Goal: Complete application form: Complete application form

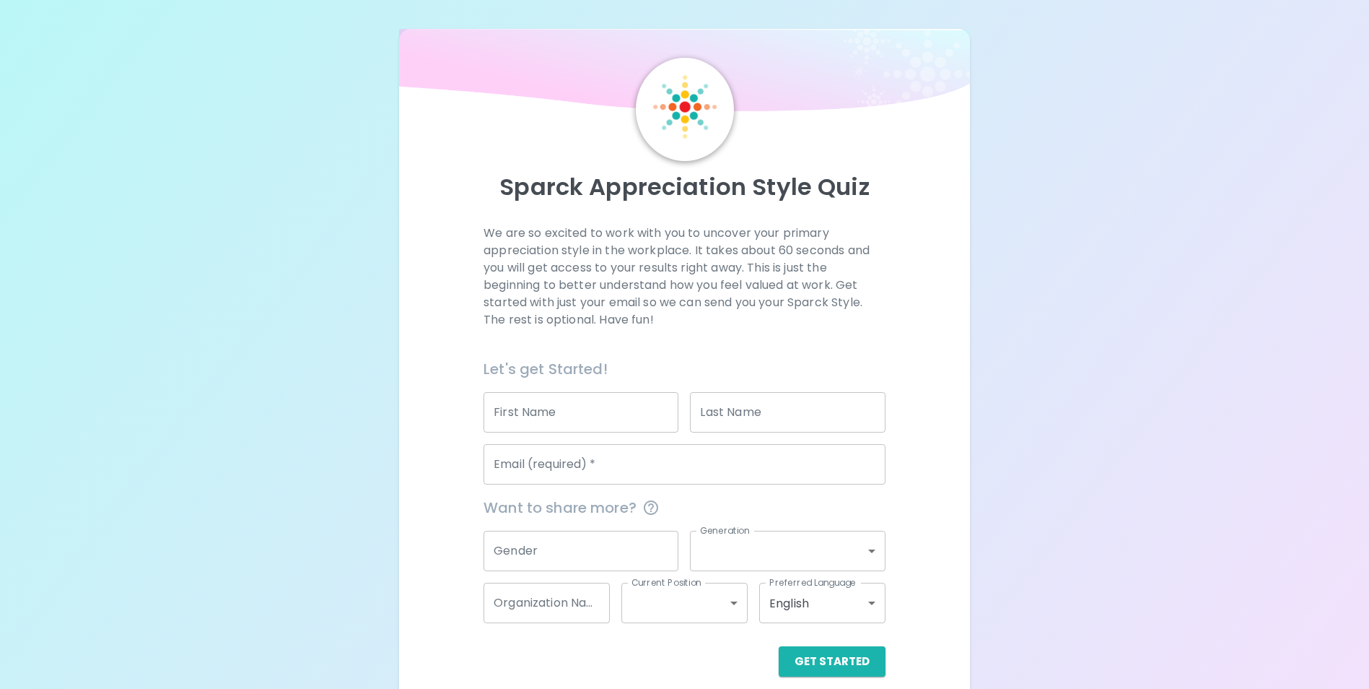
click at [580, 407] on input "First Name" at bounding box center [581, 412] width 195 height 40
type input "[PERSON_NAME]"
type input "Tirey"
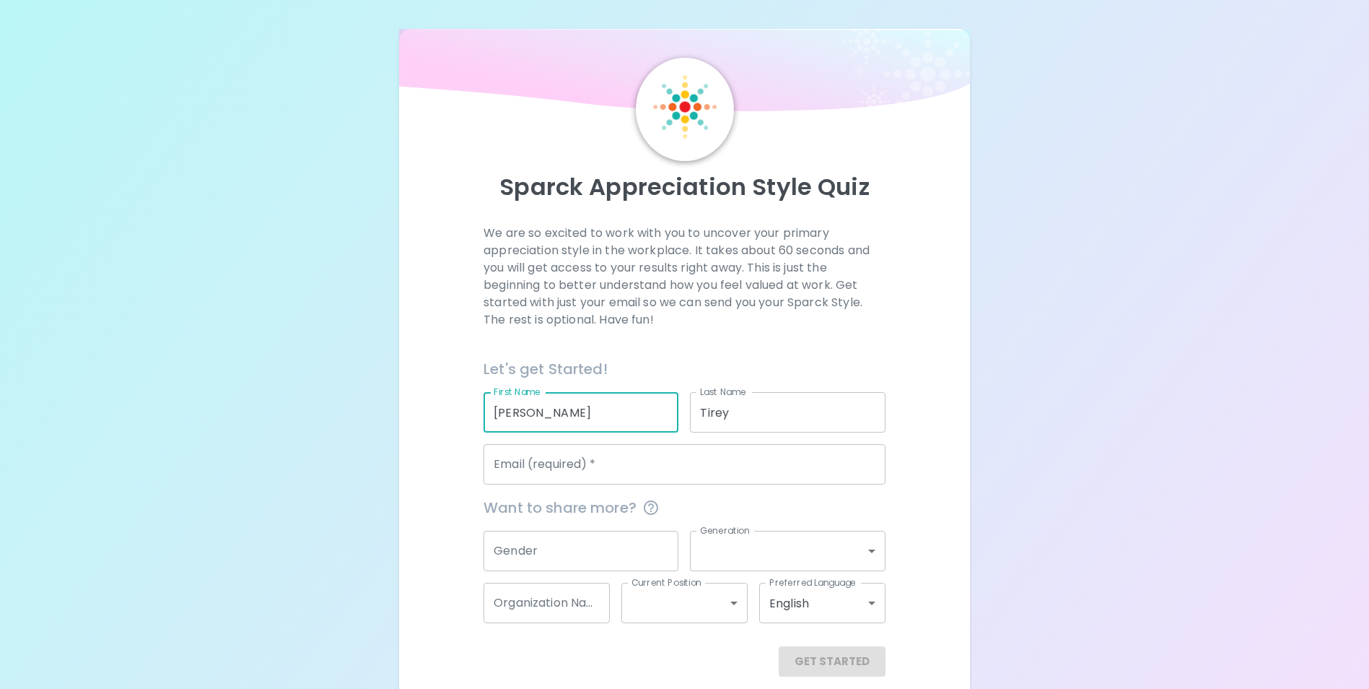
click at [613, 463] on input "Email (required)   *" at bounding box center [685, 464] width 402 height 40
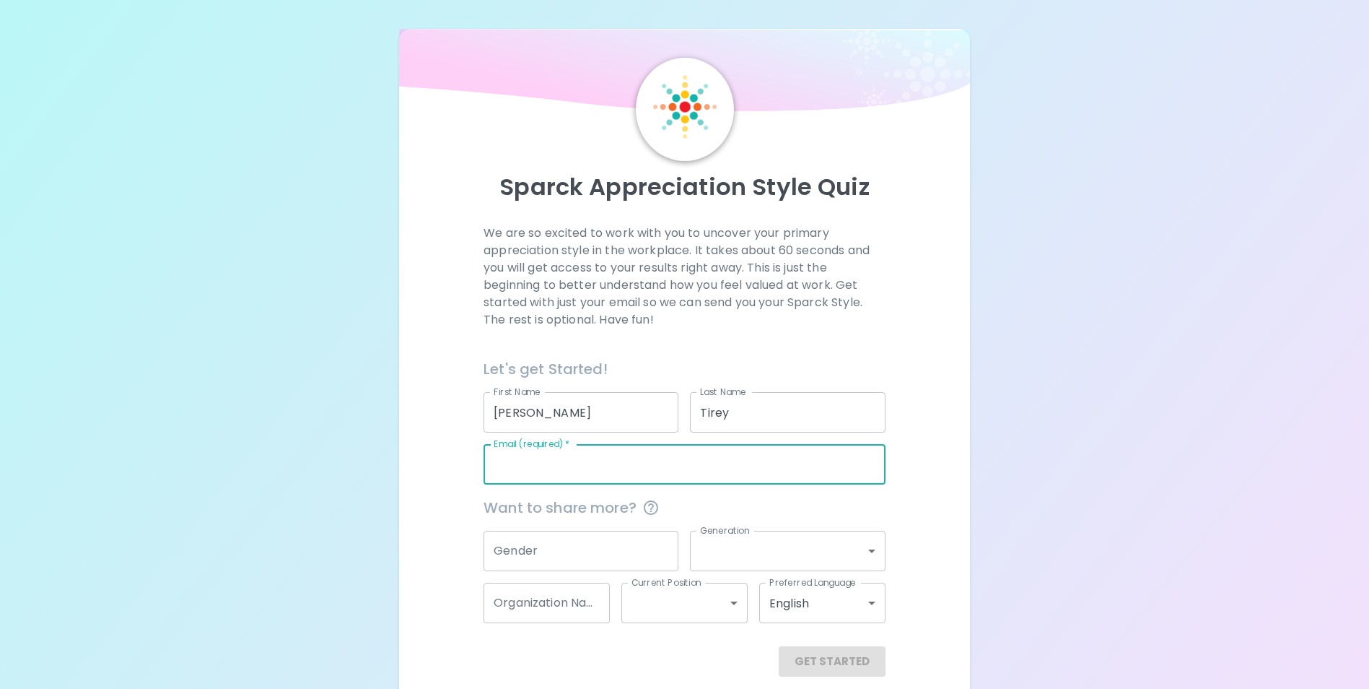
type input "[PERSON_NAME][EMAIL_ADDRESS][DOMAIN_NAME]"
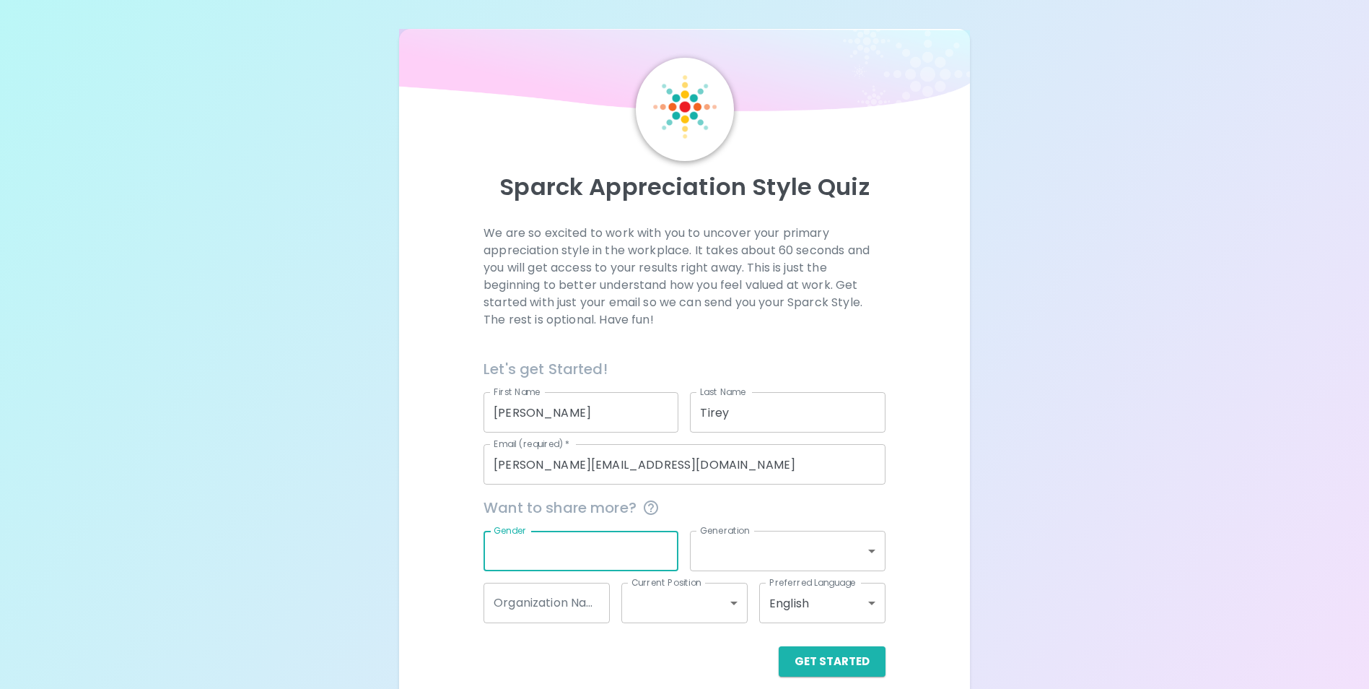
click at [559, 553] on input "Gender" at bounding box center [581, 550] width 195 height 40
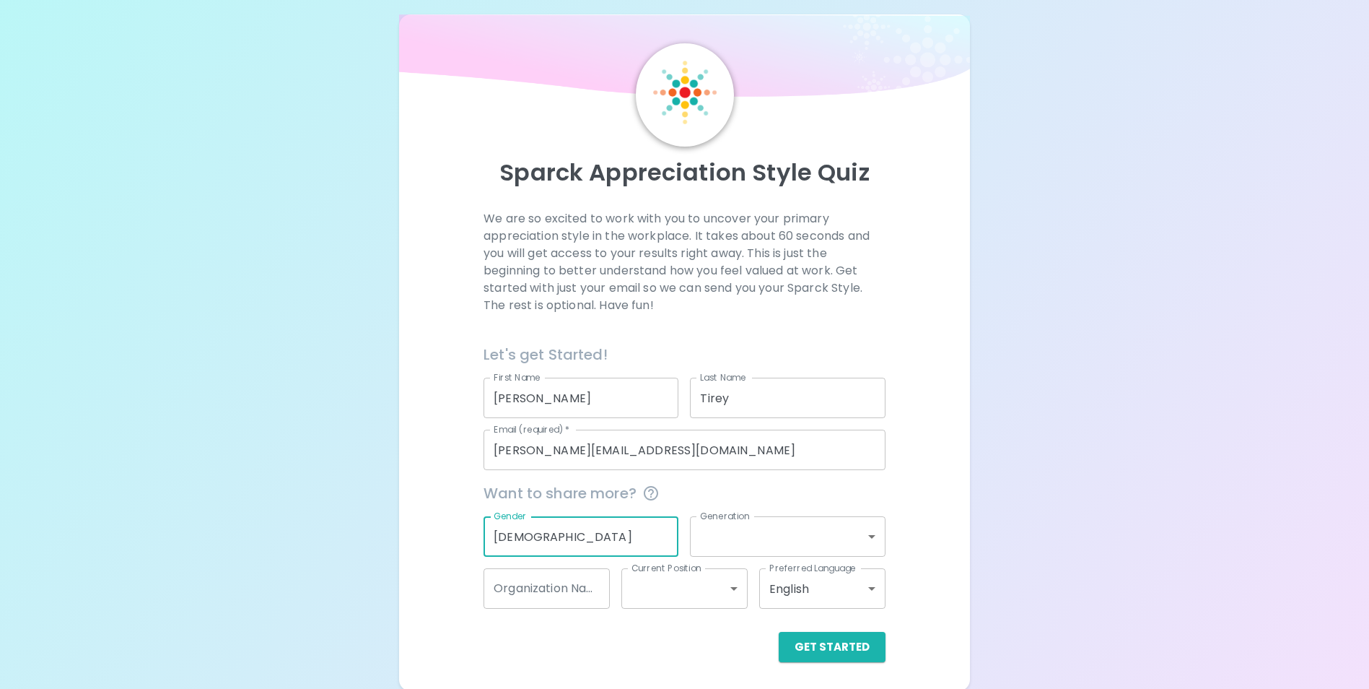
scroll to position [17, 0]
type input "[DEMOGRAPHIC_DATA]"
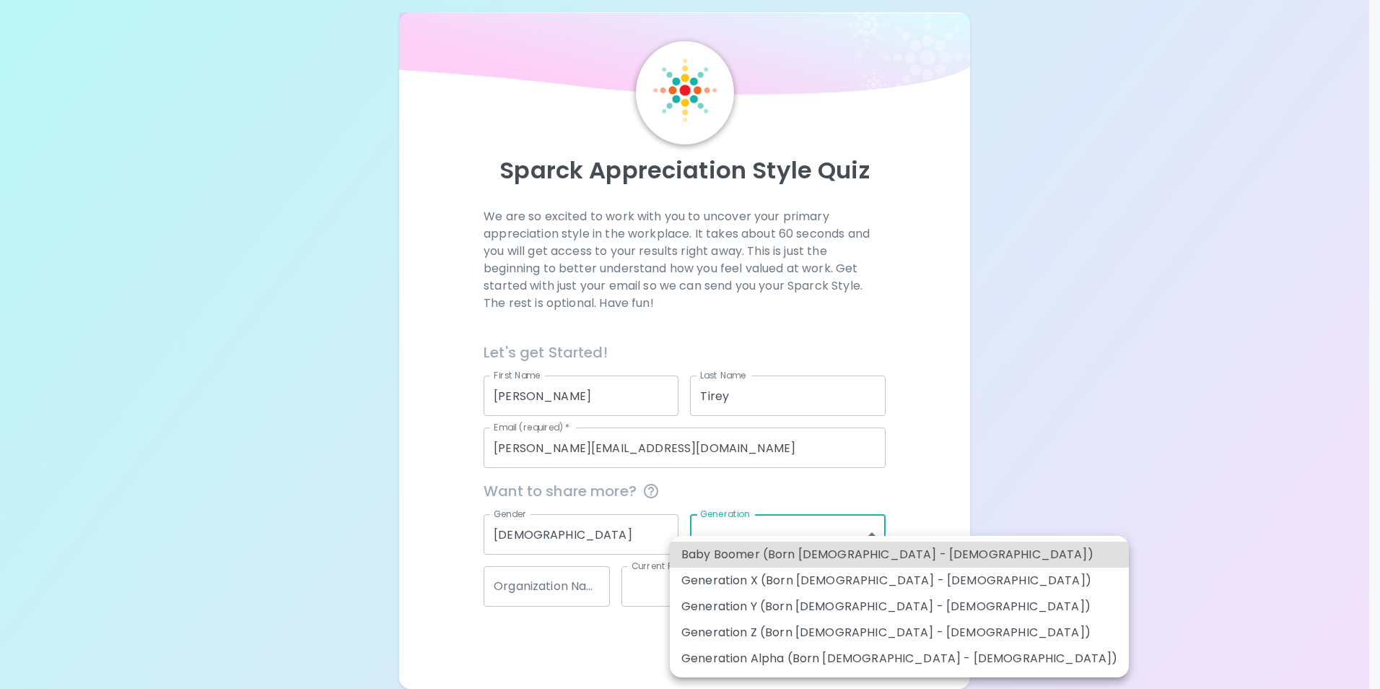
click at [869, 538] on body "Sparck Appreciation Style Quiz We are so excited to work with you to uncover yo…" at bounding box center [690, 347] width 1380 height 728
click at [823, 605] on li "Generation Y (Born [DEMOGRAPHIC_DATA] - [DEMOGRAPHIC_DATA])" at bounding box center [899, 606] width 459 height 26
type input "generation_y"
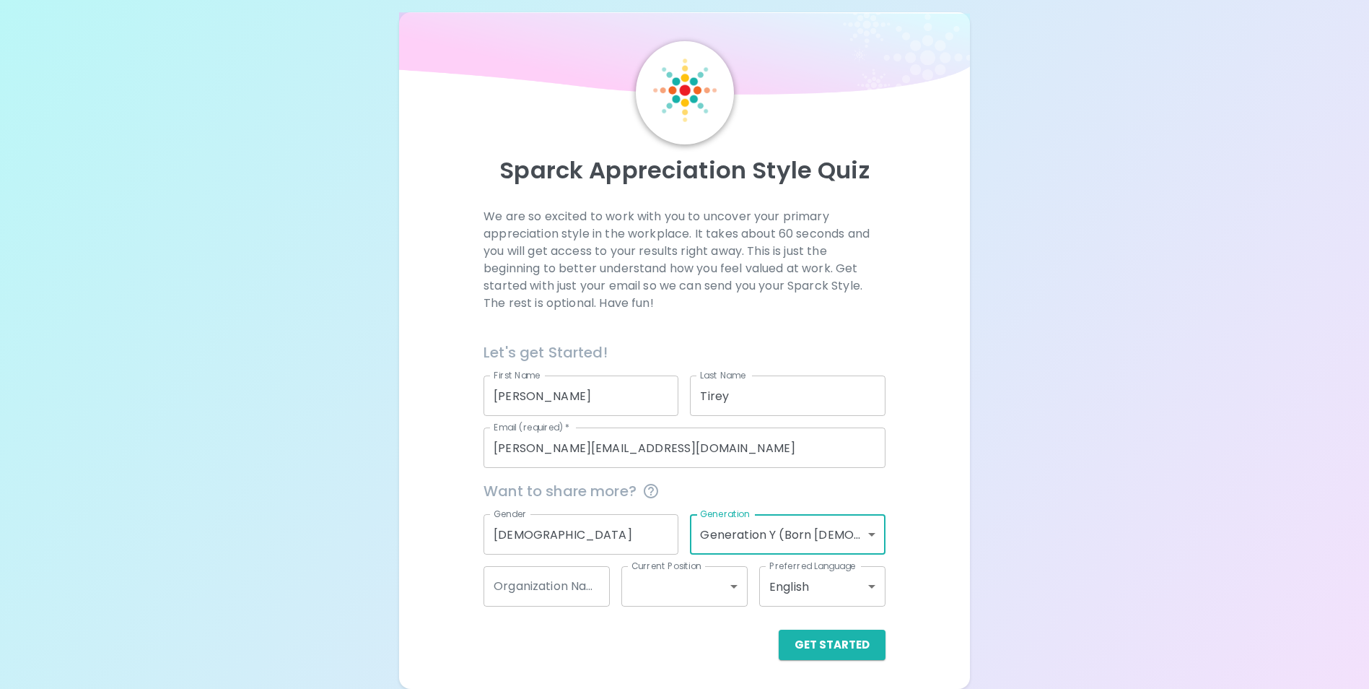
click at [566, 593] on input "Organization Name" at bounding box center [547, 586] width 126 height 40
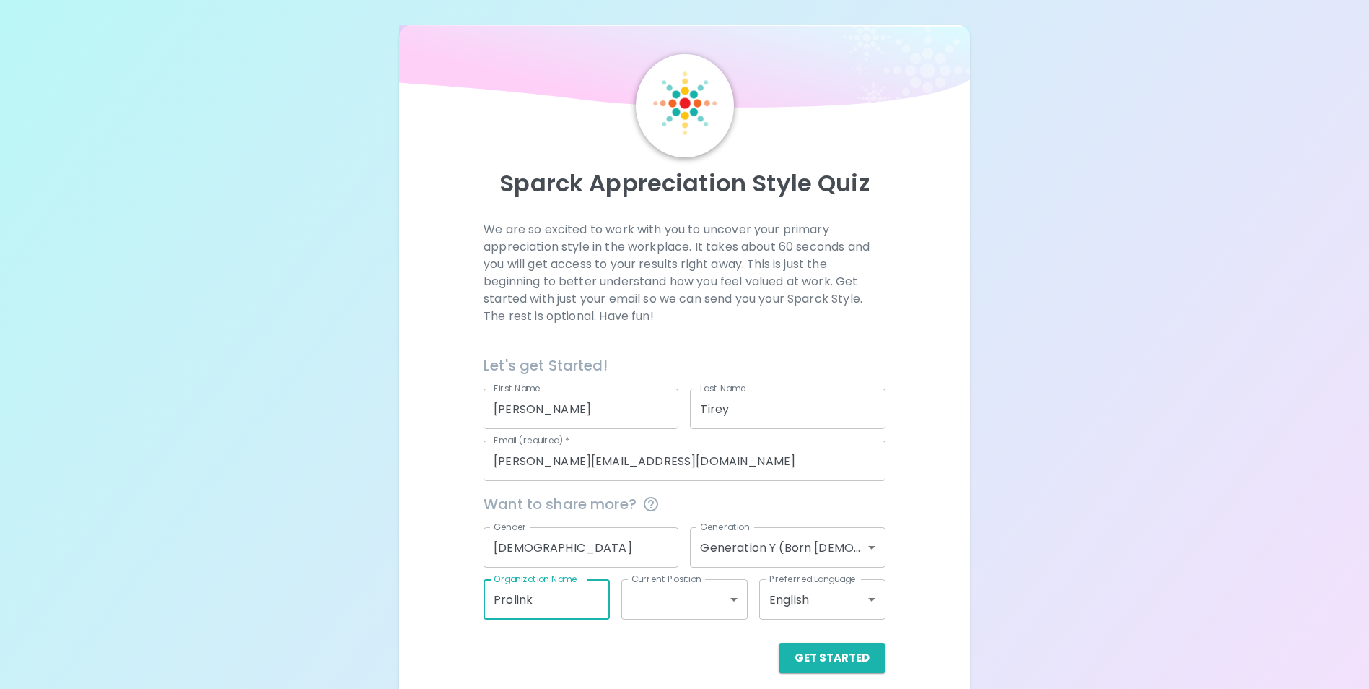
scroll to position [0, 0]
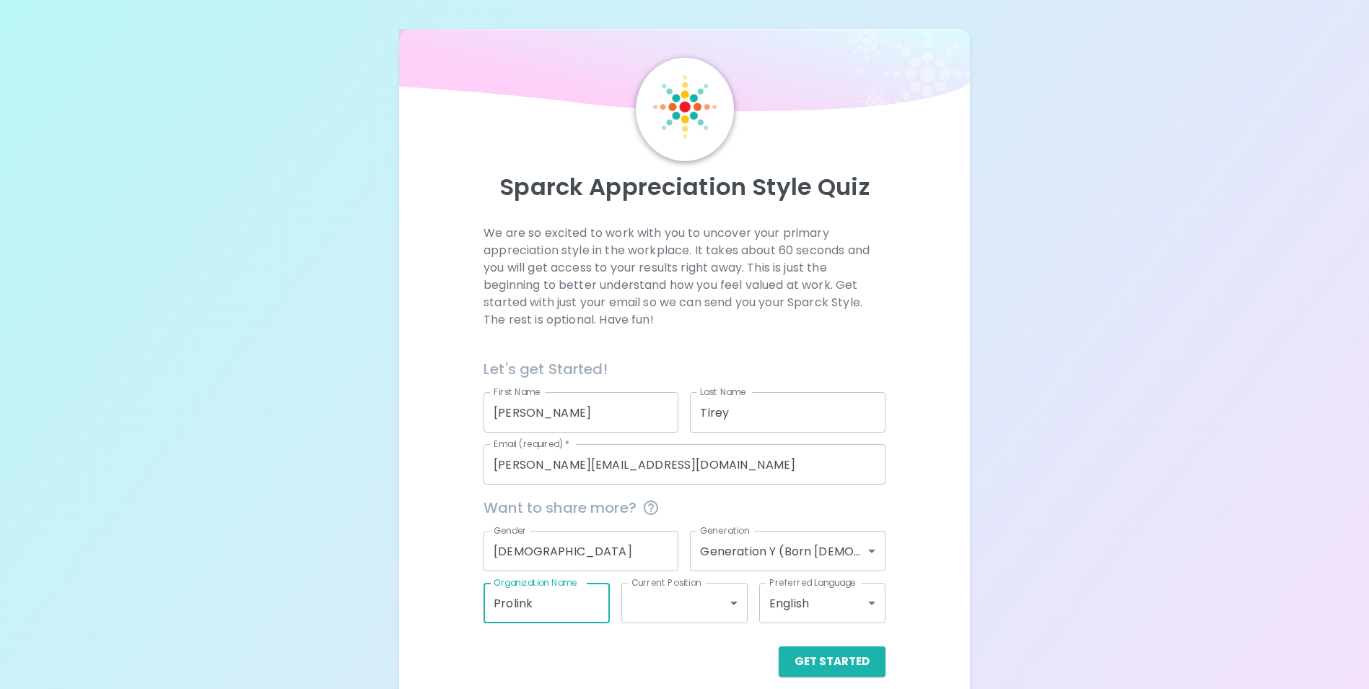
type input "Prolink"
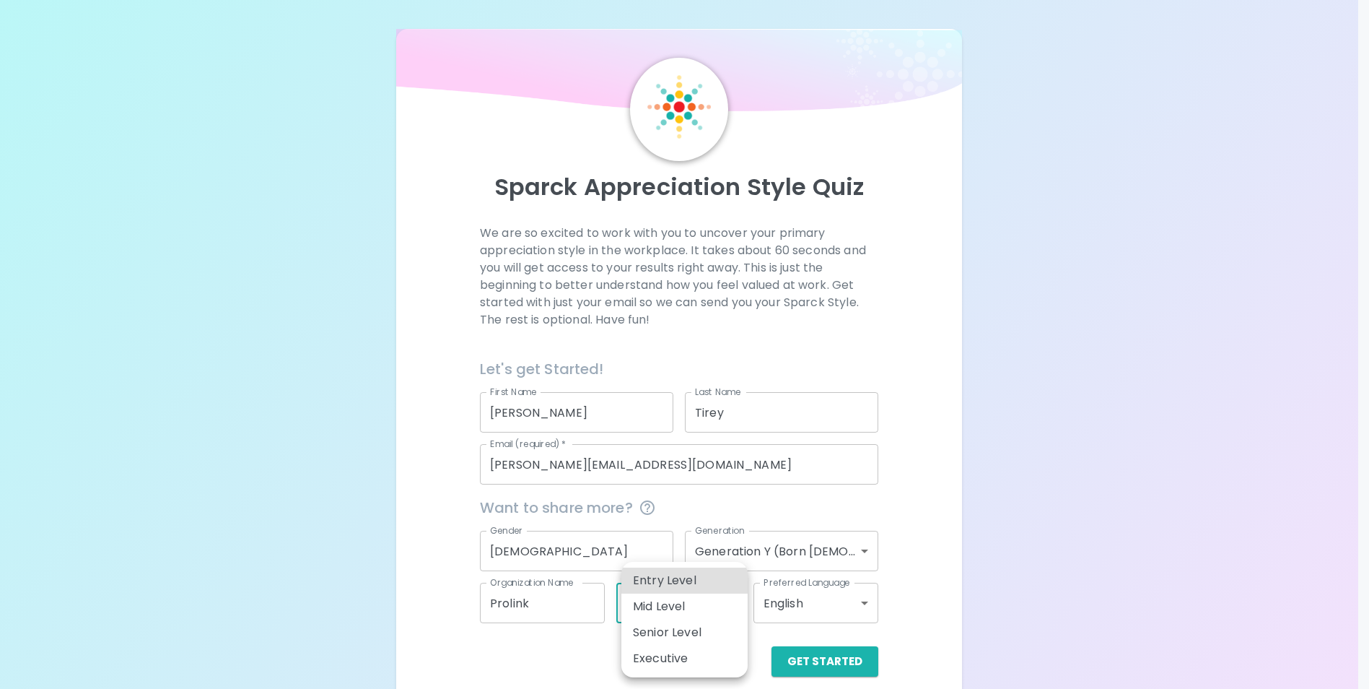
click at [730, 601] on body "Sparck Appreciation Style Quiz We are so excited to work with you to uncover yo…" at bounding box center [684, 364] width 1369 height 728
click at [694, 580] on li "Entry Level" at bounding box center [684, 580] width 126 height 26
type input "entry_level"
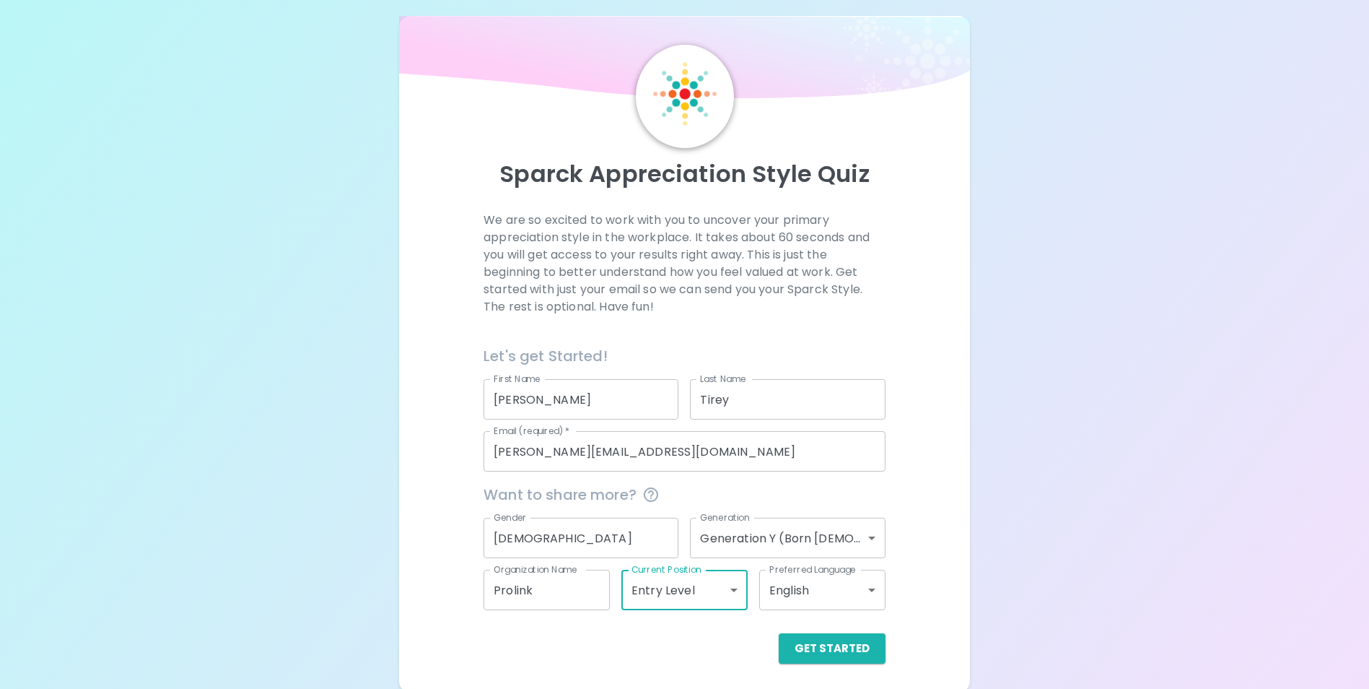
scroll to position [17, 0]
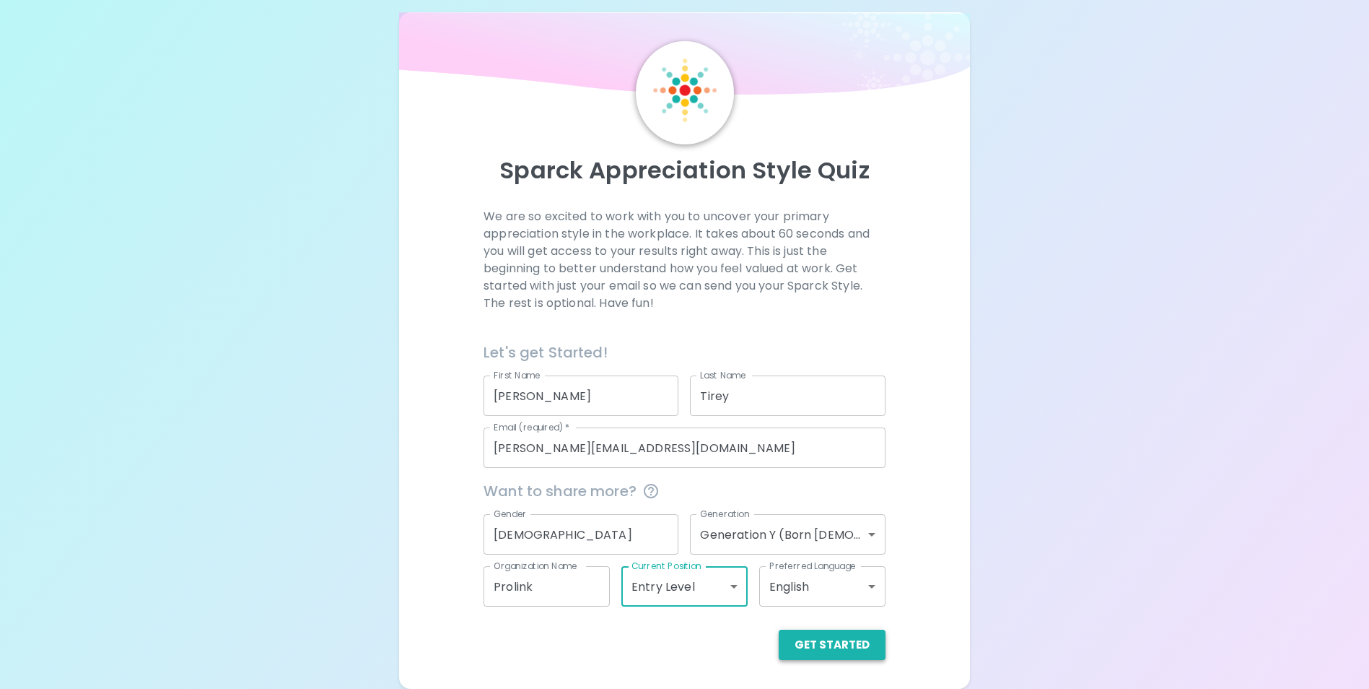
click at [823, 647] on button "Get Started" at bounding box center [832, 644] width 107 height 30
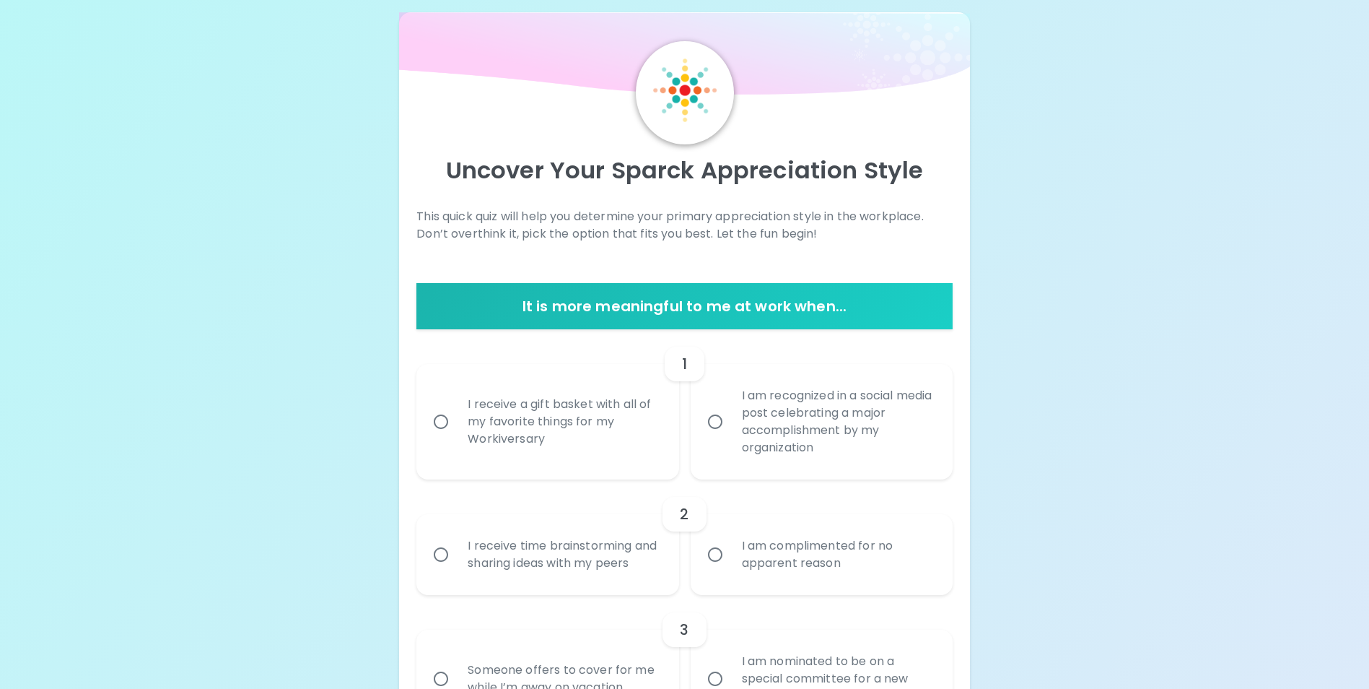
click at [488, 449] on div "I receive a gift basket with all of my favorite things for my Workiversary" at bounding box center [563, 421] width 214 height 87
click at [456, 437] on input "I receive a gift basket with all of my favorite things for my Workiversary" at bounding box center [441, 421] width 30 height 30
radio input "true"
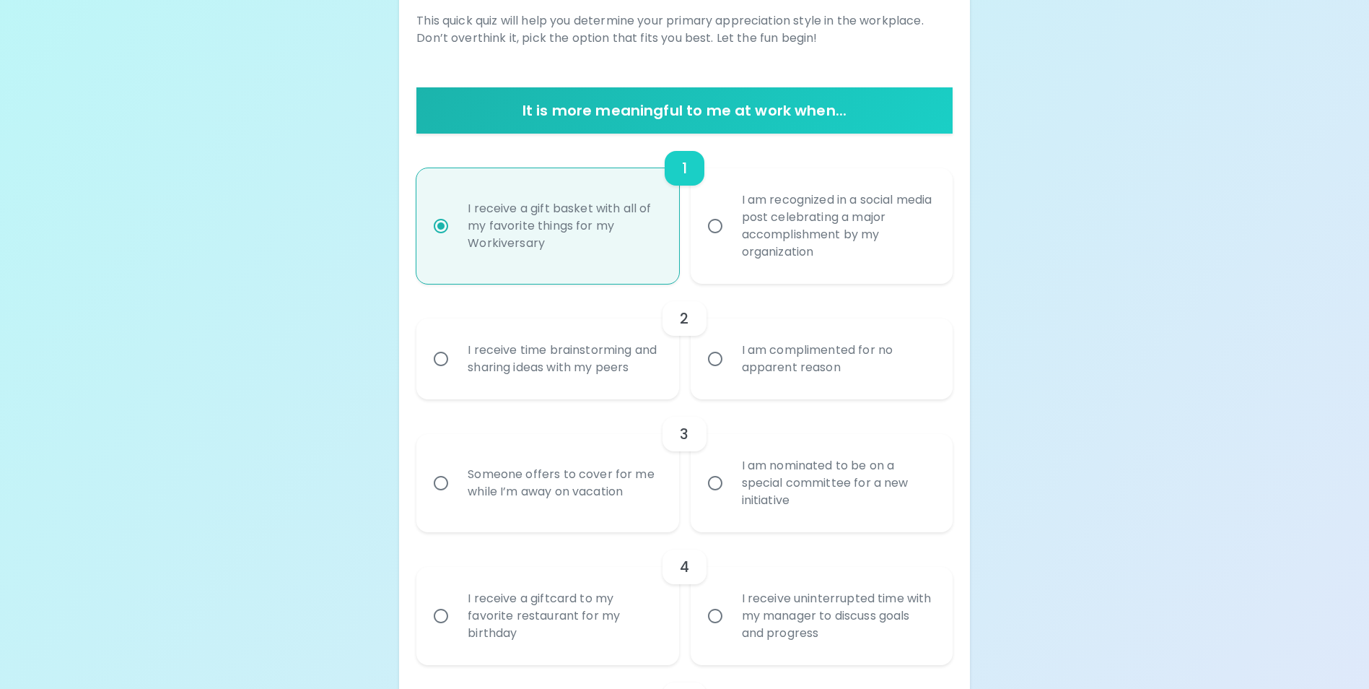
scroll to position [222, 0]
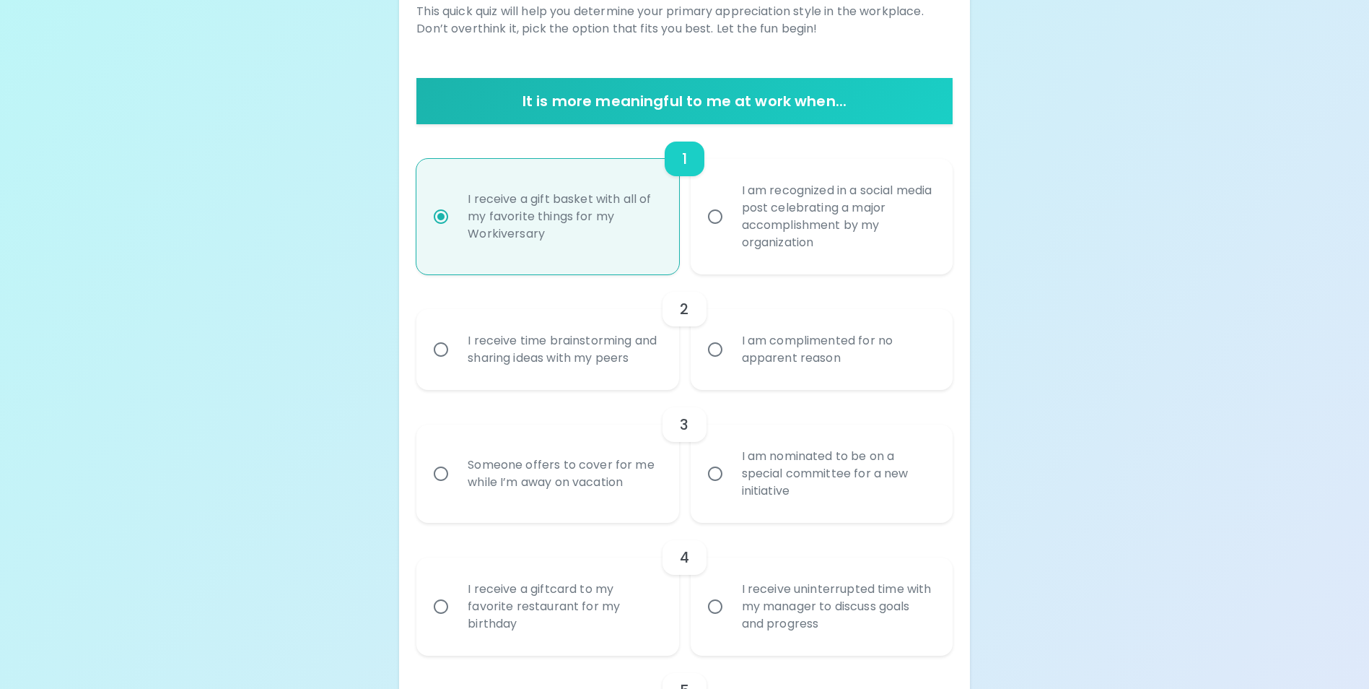
click at [851, 364] on div "I am complimented for no apparent reason" at bounding box center [837, 349] width 214 height 69
click at [730, 364] on input "I am complimented for no apparent reason" at bounding box center [715, 349] width 30 height 30
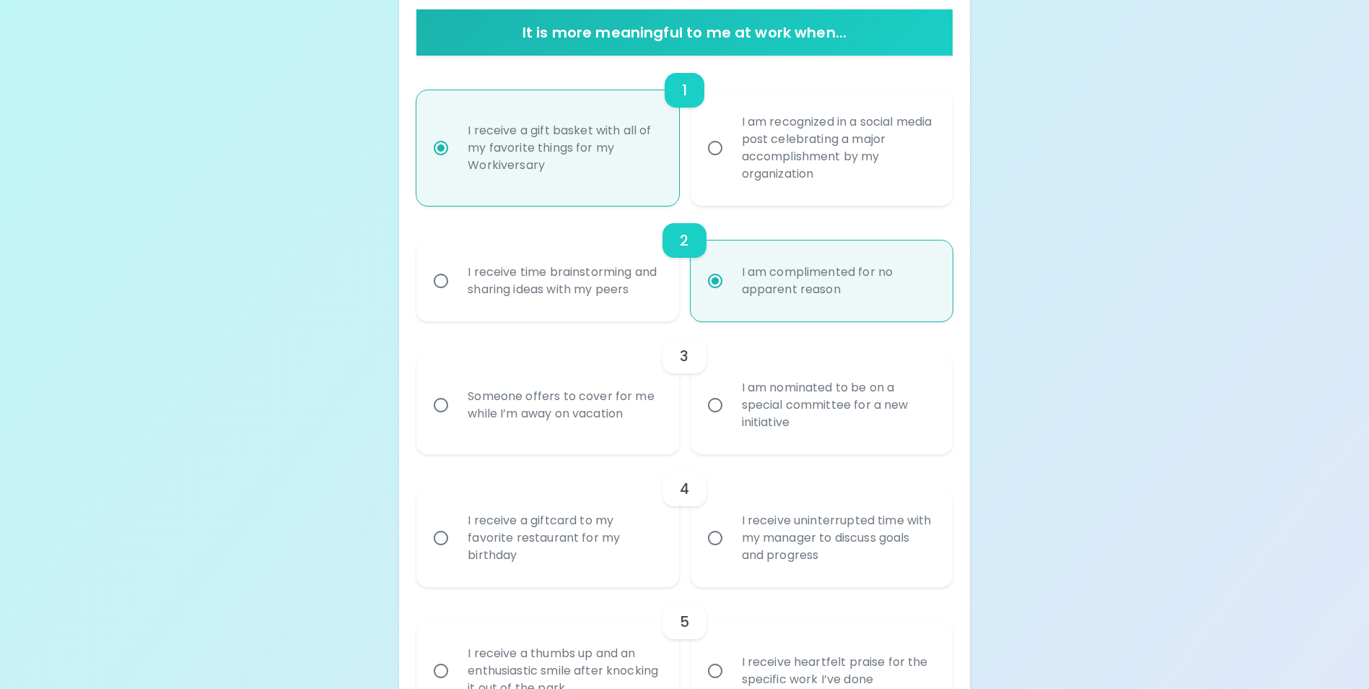
scroll to position [337, 0]
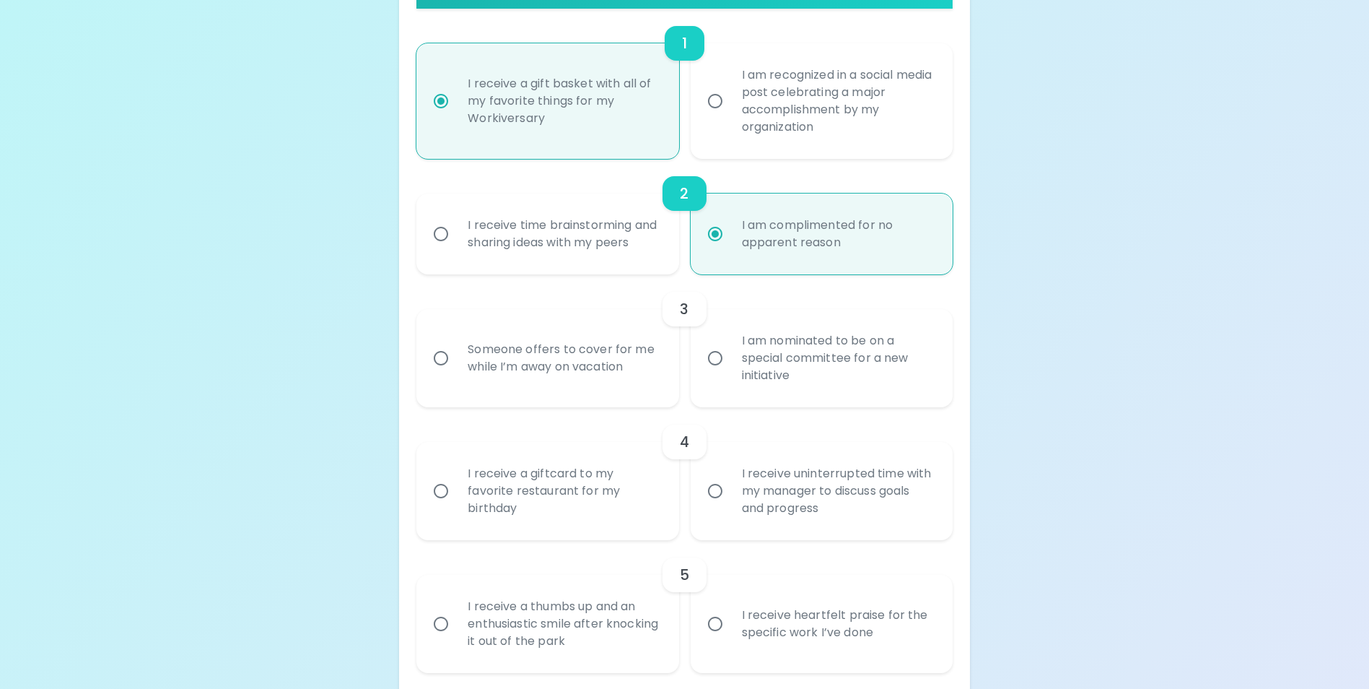
radio input "true"
click at [839, 389] on div "I am nominated to be on a special committee for a new initiative" at bounding box center [837, 358] width 214 height 87
click at [730, 373] on input "I am nominated to be on a special committee for a new initiative" at bounding box center [715, 358] width 30 height 30
radio input "false"
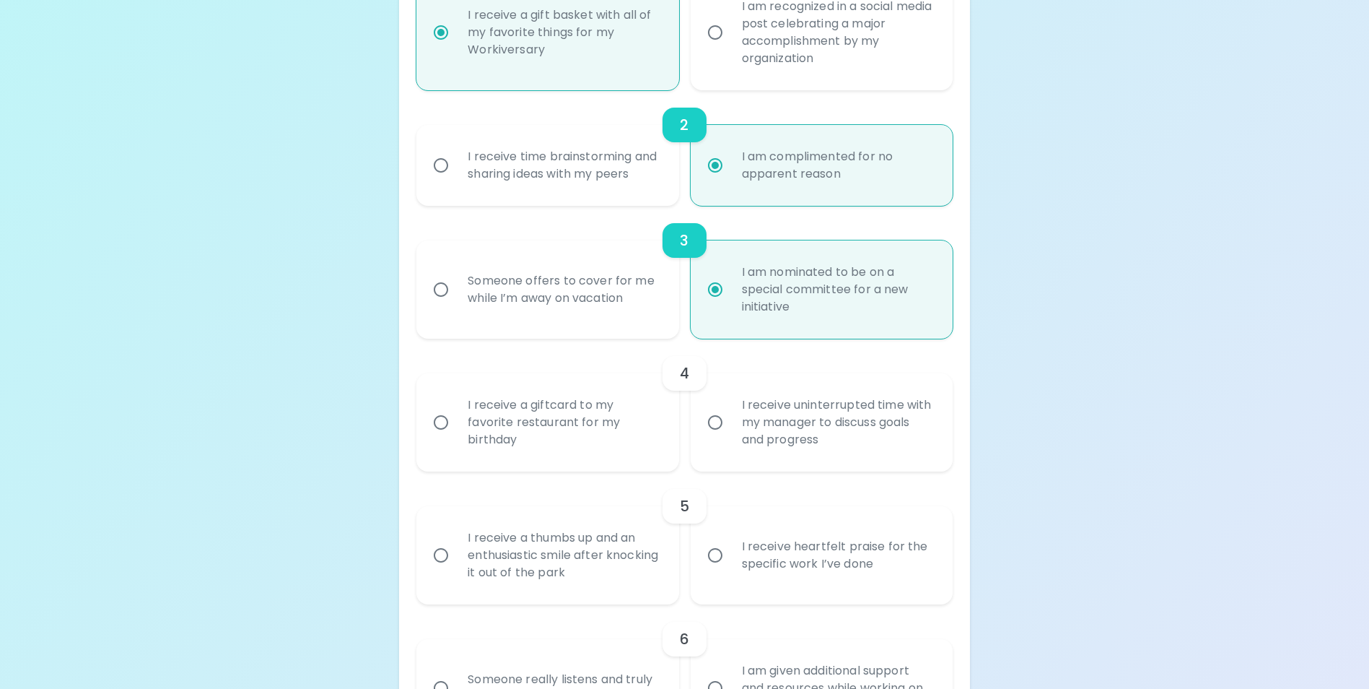
scroll to position [453, 0]
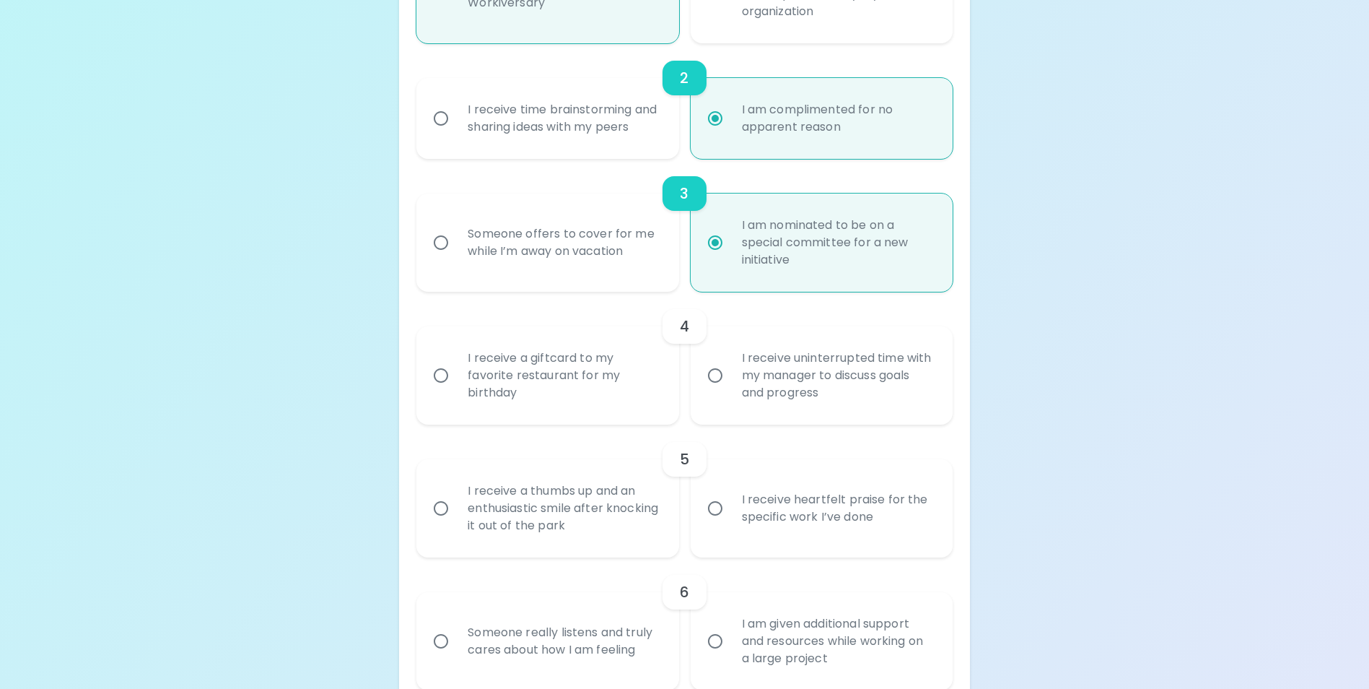
radio input "true"
click at [847, 408] on div "I receive uninterrupted time with my manager to discuss goals and progress" at bounding box center [837, 375] width 214 height 87
click at [730, 390] on input "I receive uninterrupted time with my manager to discuss goals and progress" at bounding box center [715, 375] width 30 height 30
radio input "false"
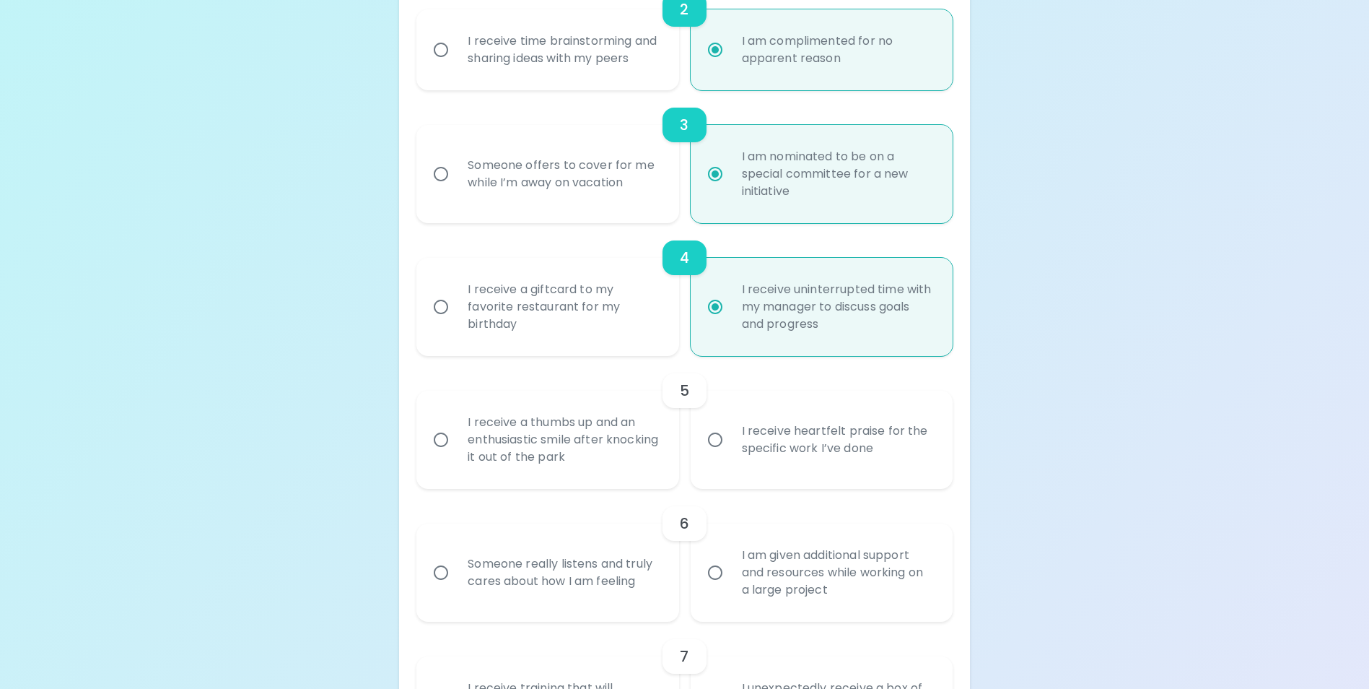
scroll to position [568, 0]
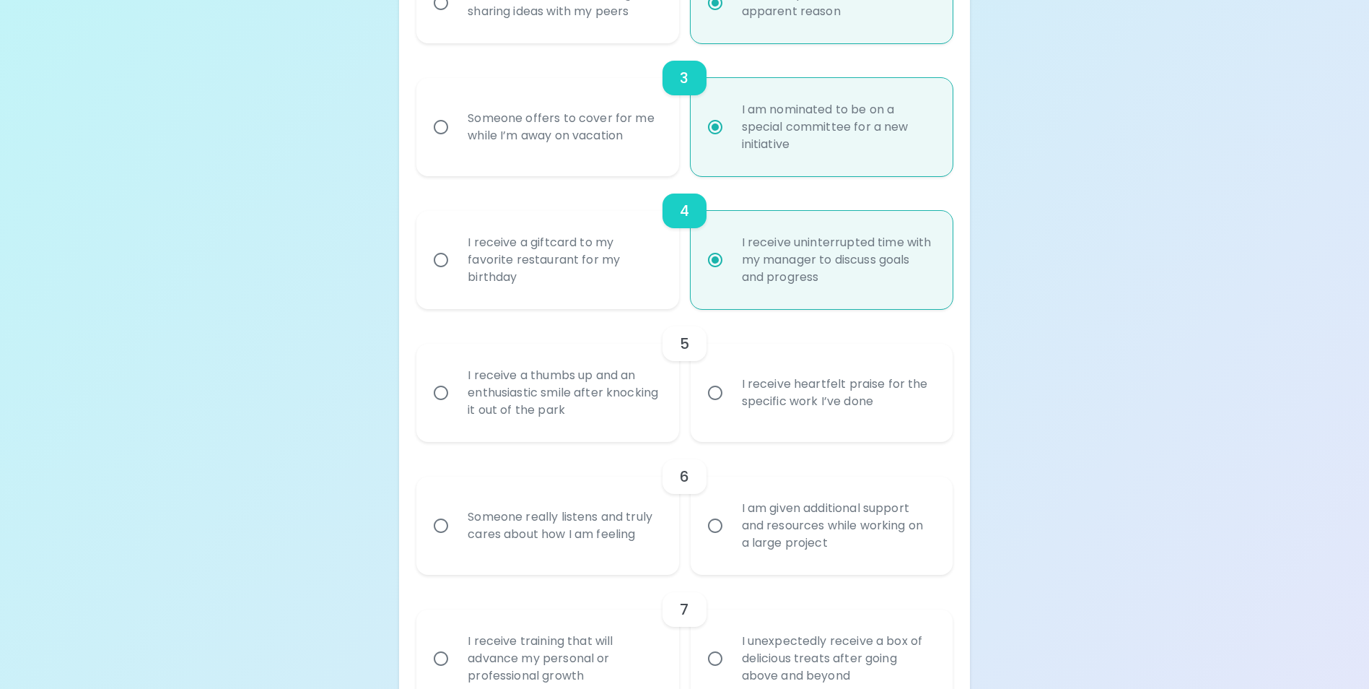
radio input "true"
click at [900, 421] on div "I receive heartfelt praise for the specific work I’ve done" at bounding box center [837, 392] width 214 height 69
click at [730, 408] on input "I receive heartfelt praise for the specific work I’ve done" at bounding box center [715, 392] width 30 height 30
radio input "false"
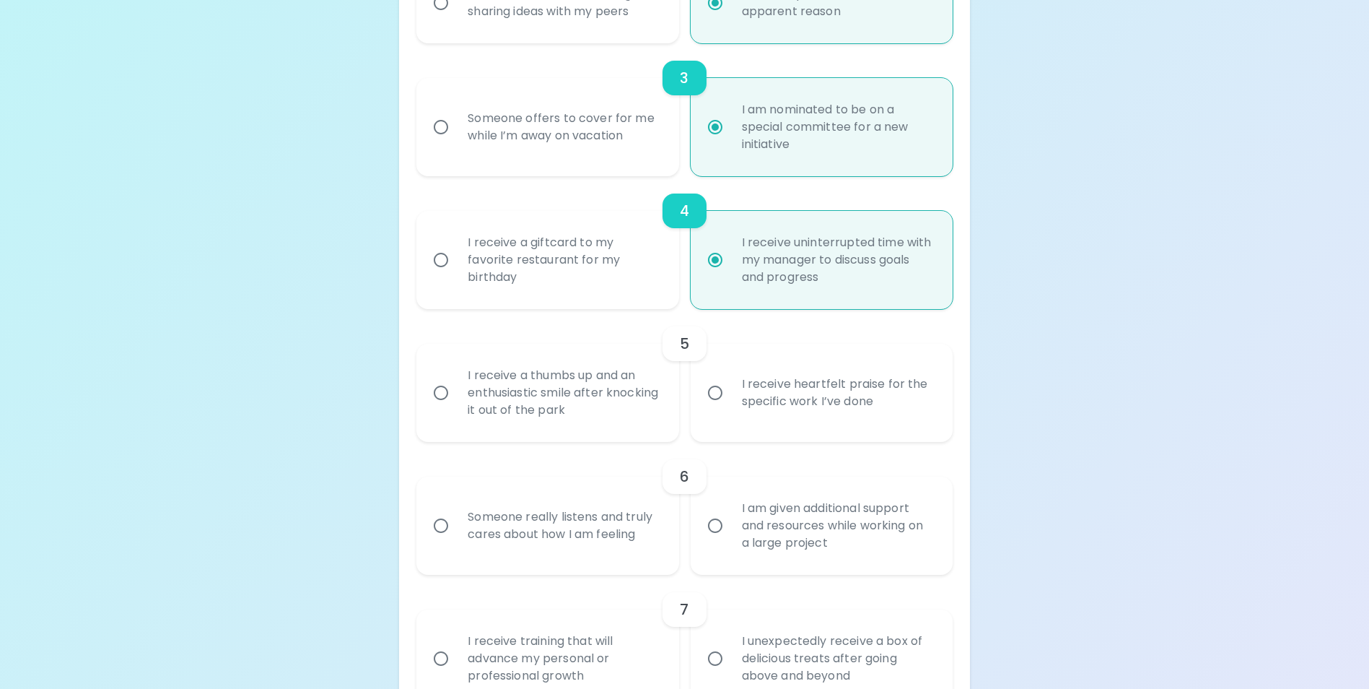
radio input "false"
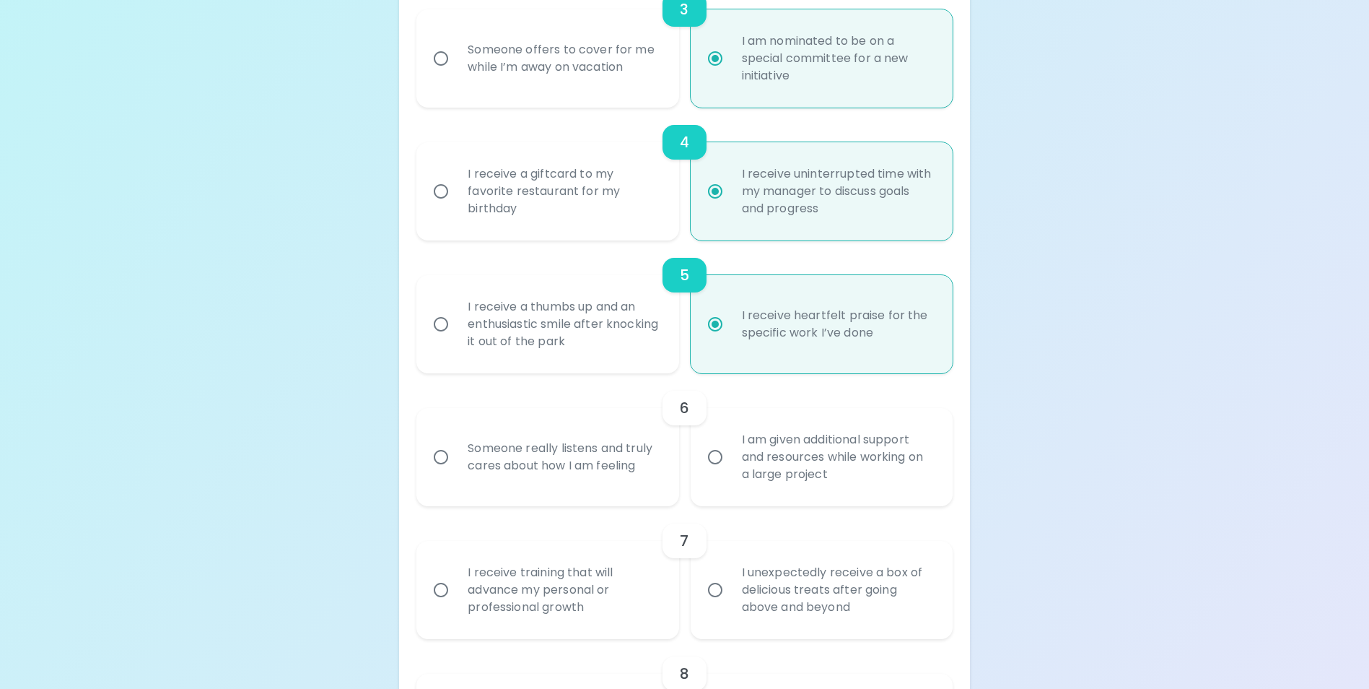
scroll to position [684, 0]
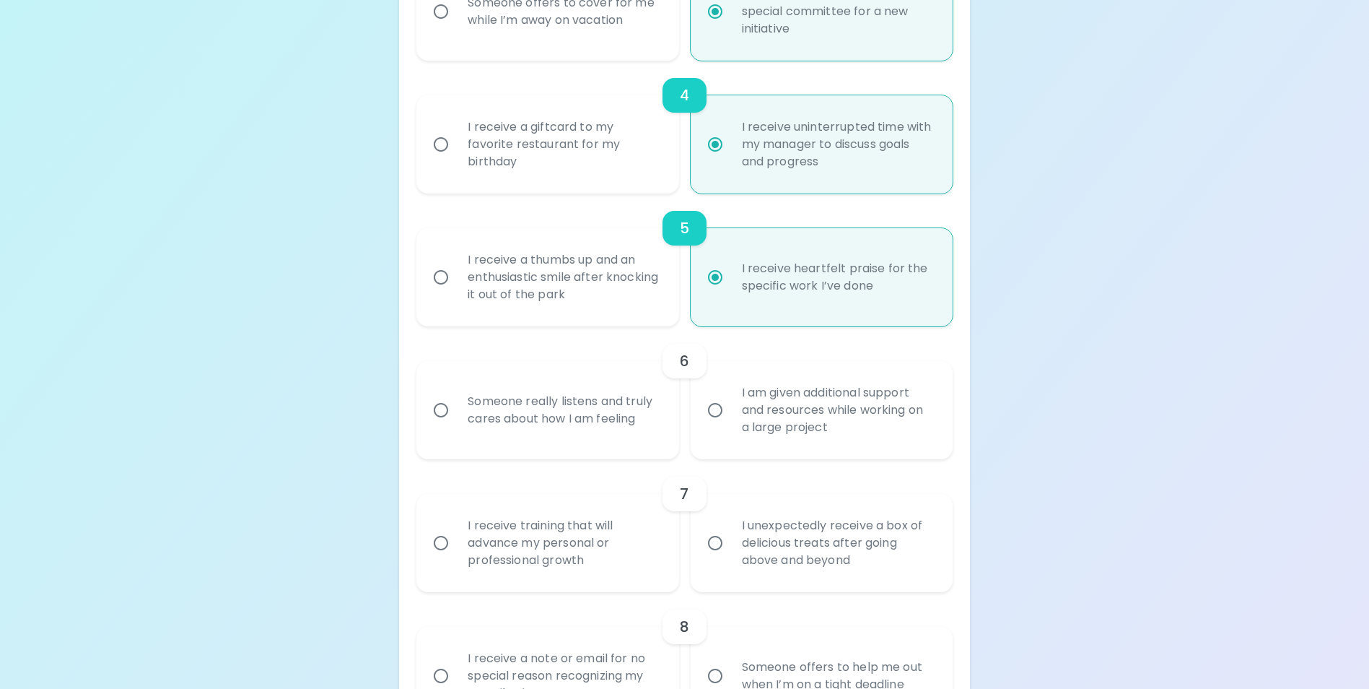
radio input "true"
click at [849, 436] on div "I am given additional support and resources while working on a large project" at bounding box center [837, 410] width 214 height 87
click at [730, 425] on input "I am given additional support and resources while working on a large project" at bounding box center [715, 410] width 30 height 30
radio input "false"
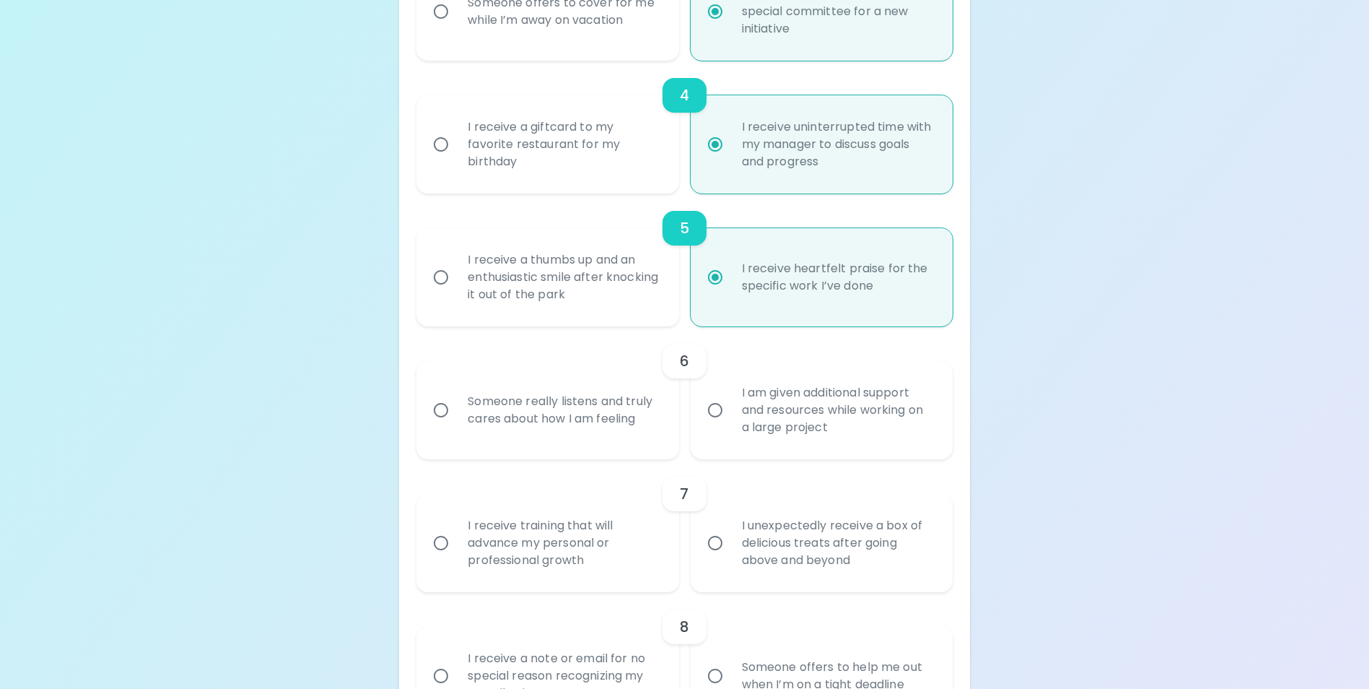
radio input "false"
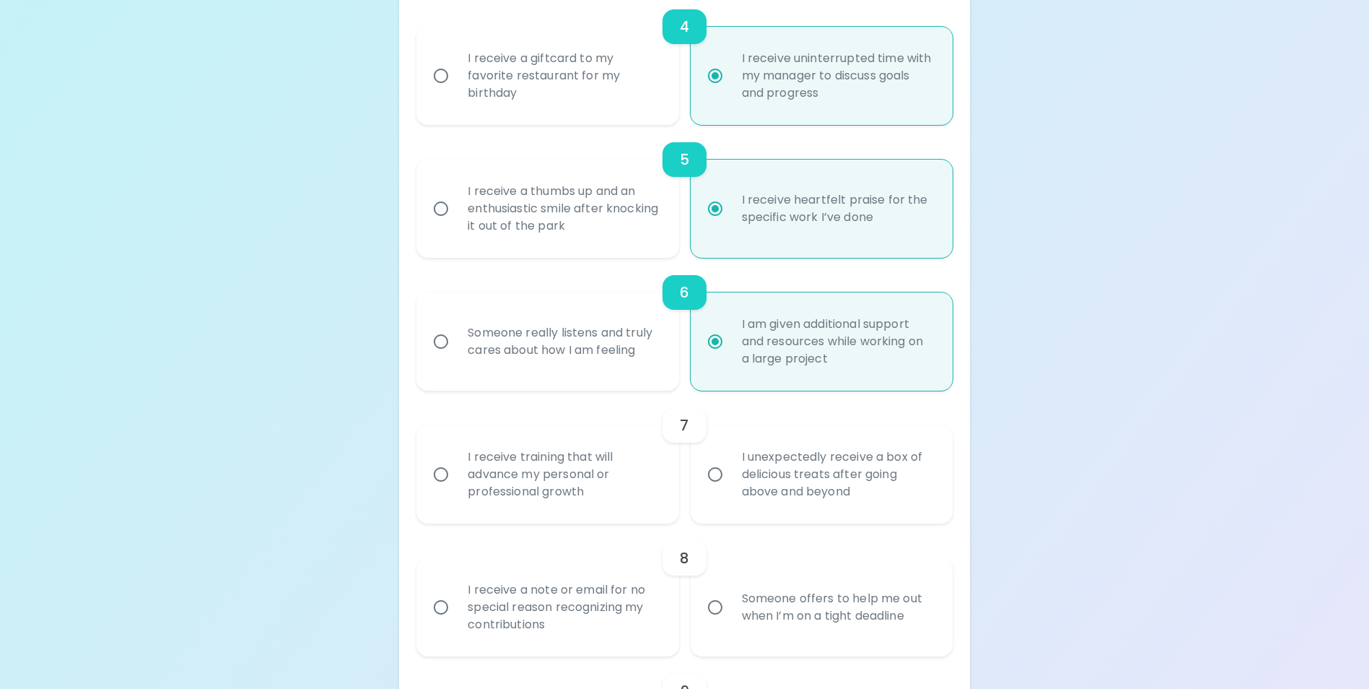
scroll to position [799, 0]
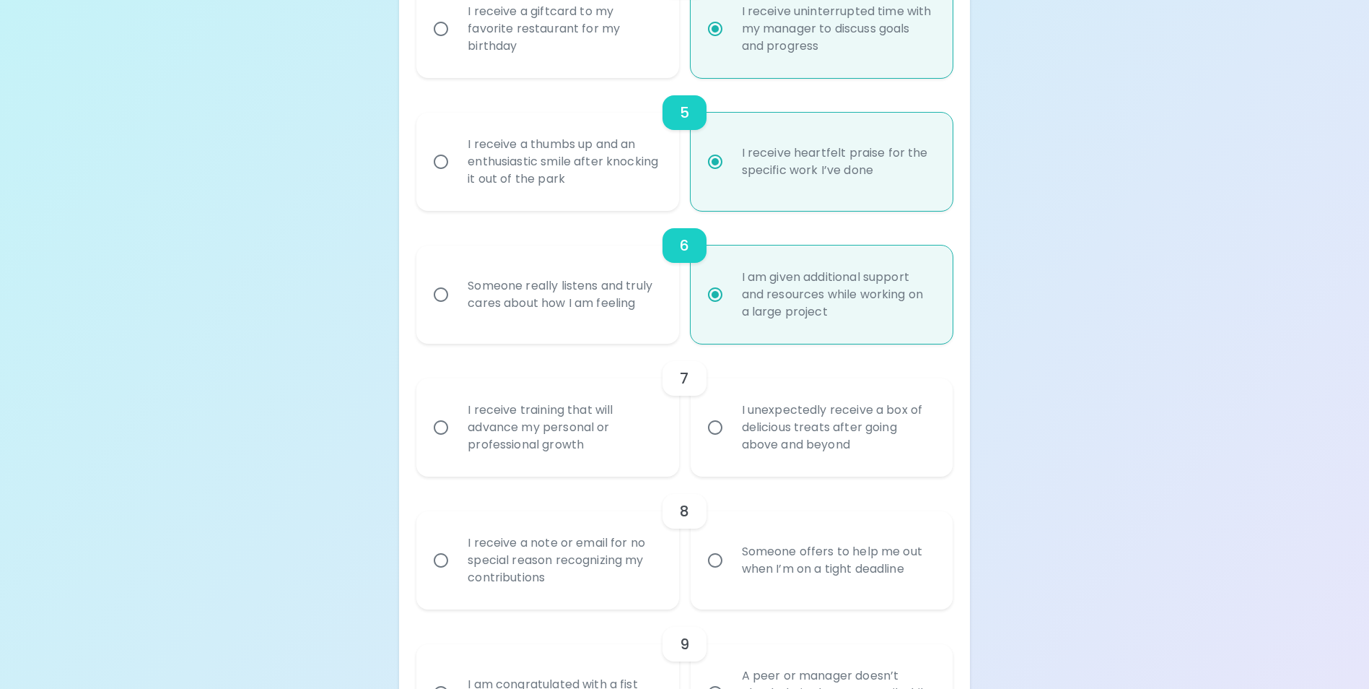
radio input "true"
click at [590, 459] on div "I receive training that will advance my personal or professional growth" at bounding box center [563, 427] width 214 height 87
click at [456, 442] on input "I receive training that will advance my personal or professional growth" at bounding box center [441, 427] width 30 height 30
radio input "false"
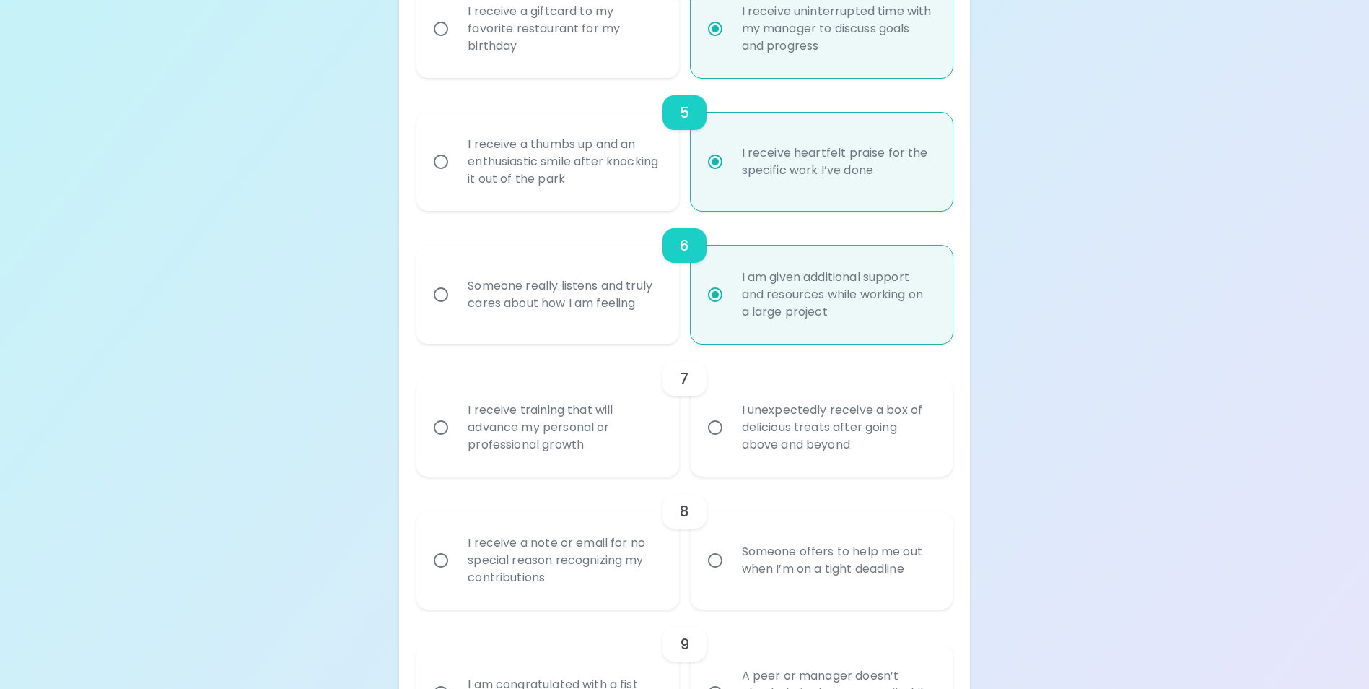
radio input "false"
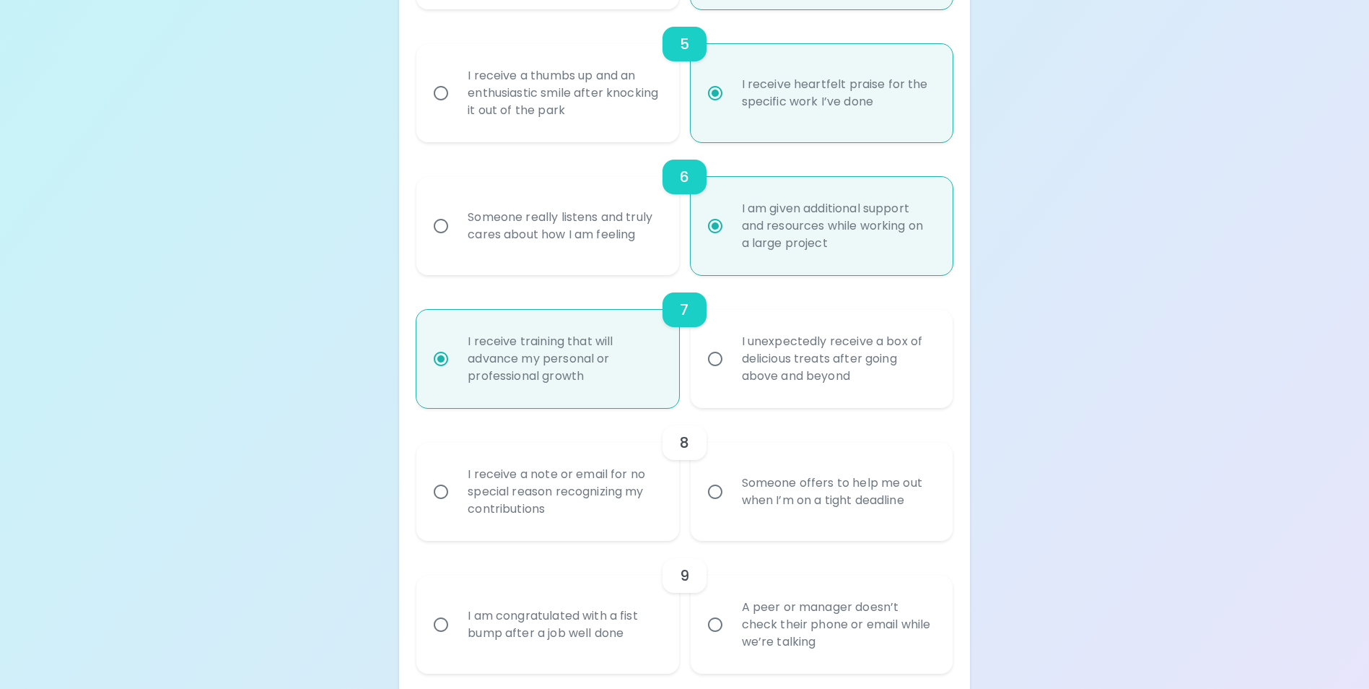
scroll to position [914, 0]
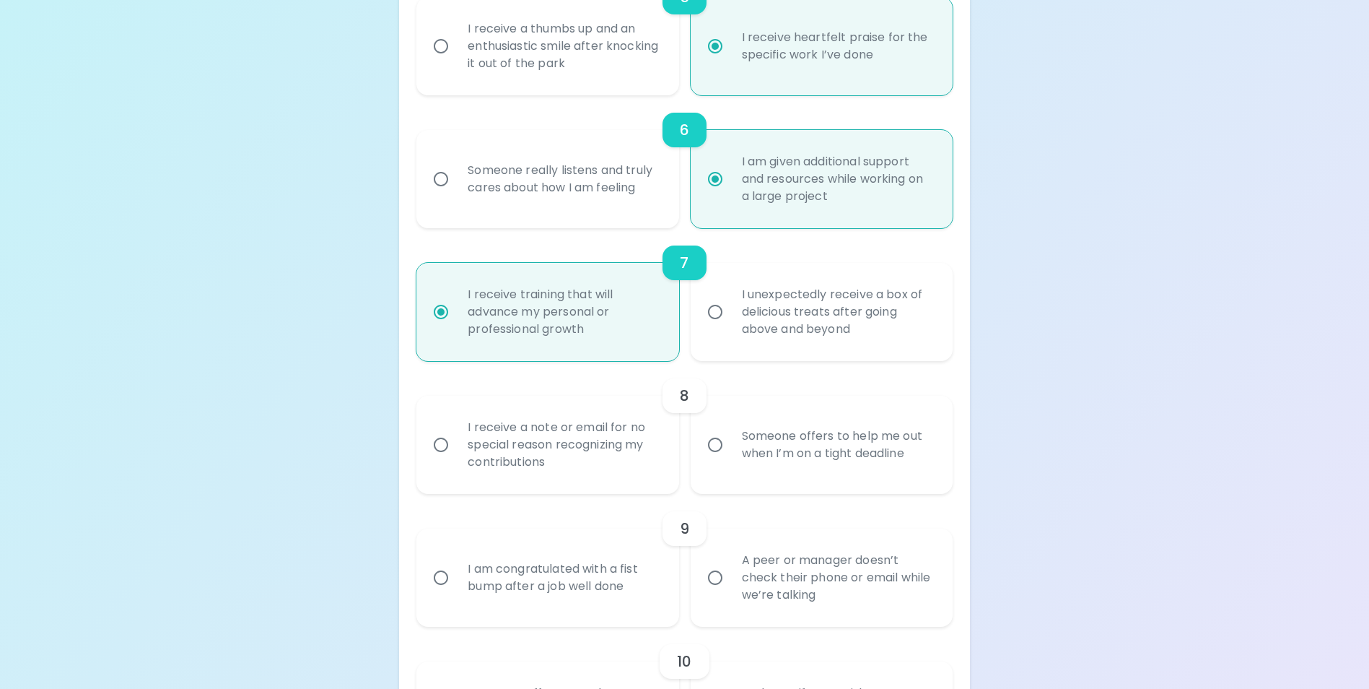
radio input "true"
click at [801, 479] on div "Someone offers to help me out when I’m on a tight deadline" at bounding box center [837, 444] width 214 height 69
click at [730, 460] on input "Someone offers to help me out when I’m on a tight deadline" at bounding box center [715, 444] width 30 height 30
radio input "false"
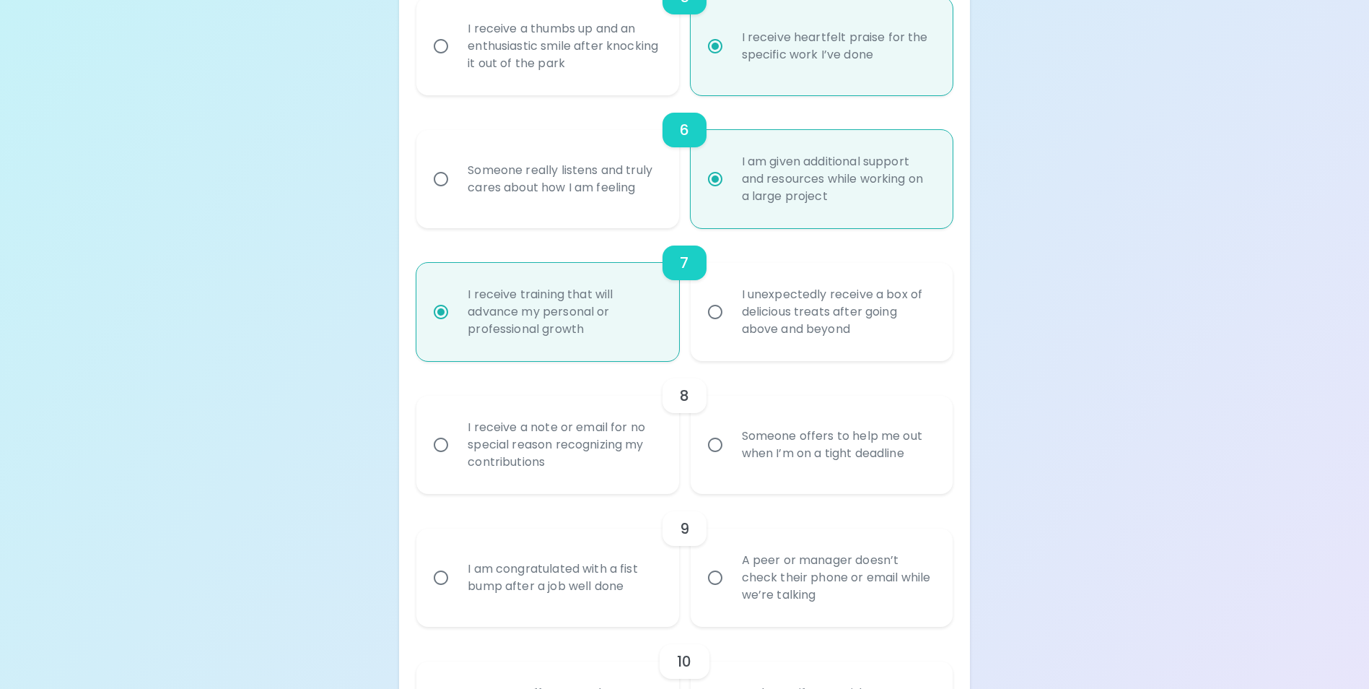
radio input "false"
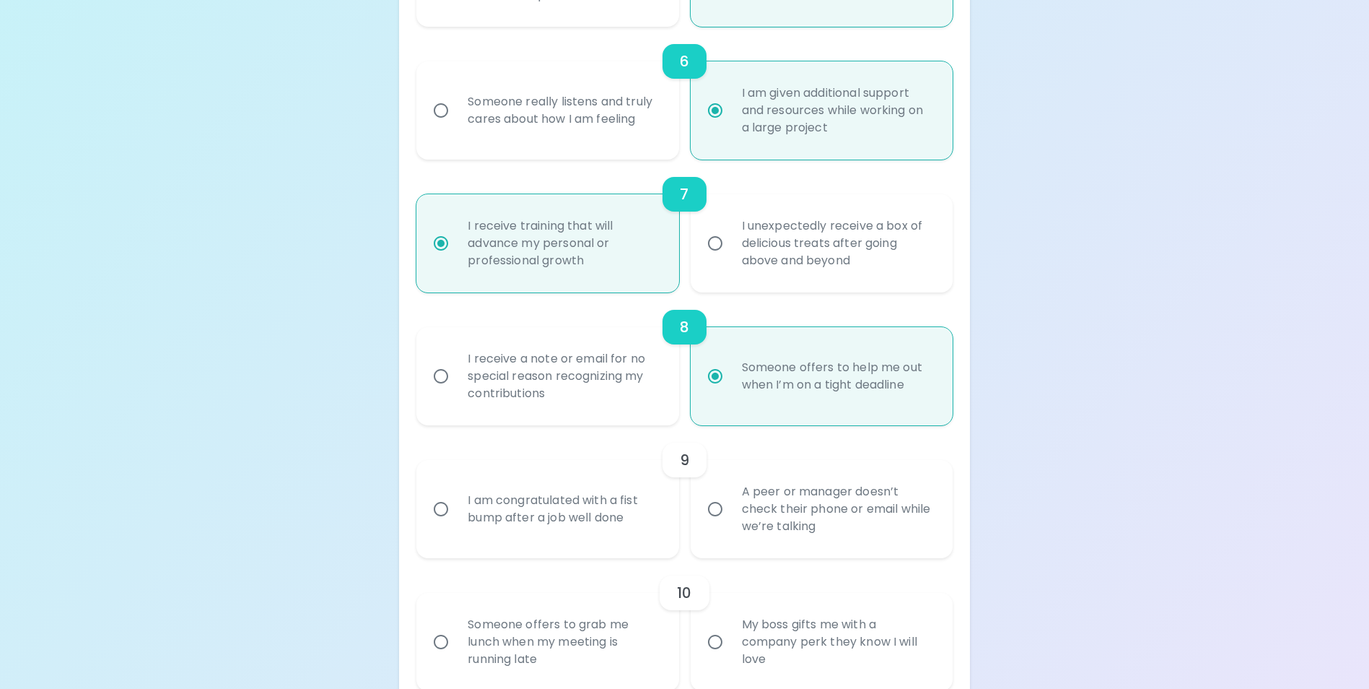
scroll to position [1030, 0]
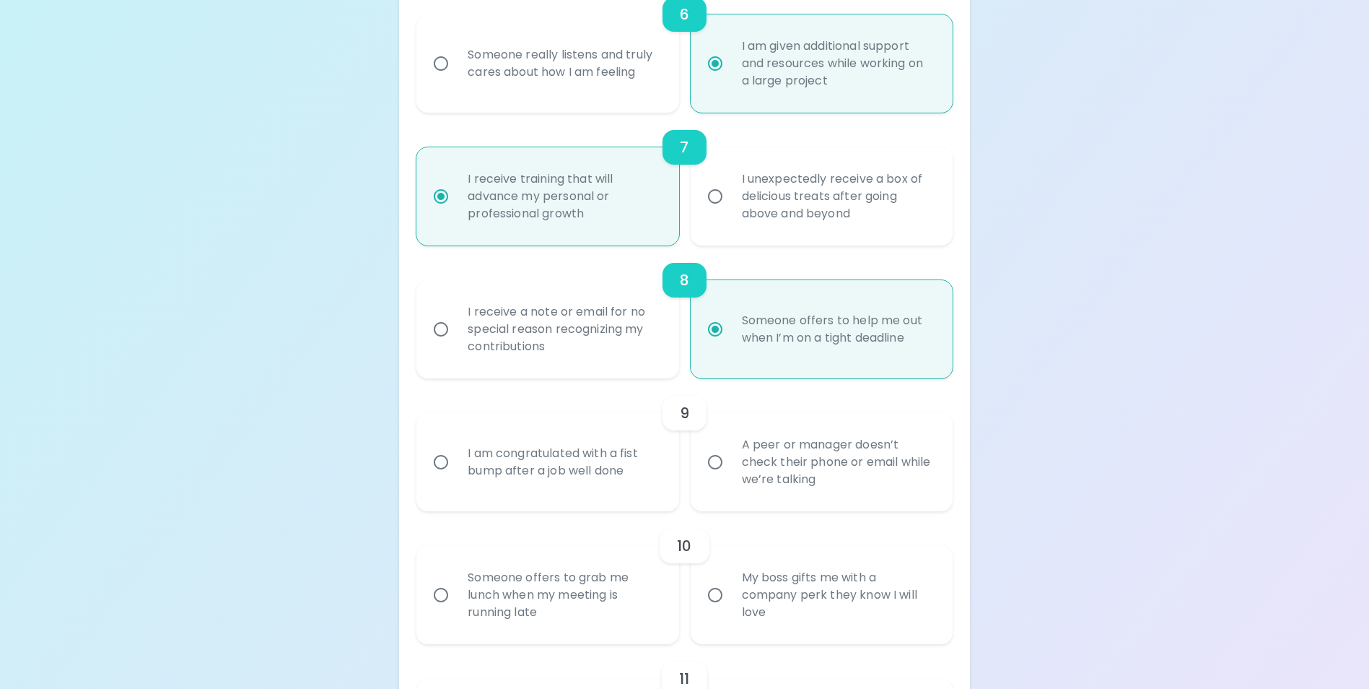
radio input "true"
click at [628, 497] on div "I am congratulated with a fist bump after a job well done" at bounding box center [563, 461] width 214 height 69
click at [456, 477] on input "I am congratulated with a fist bump after a job well done" at bounding box center [441, 462] width 30 height 30
radio input "false"
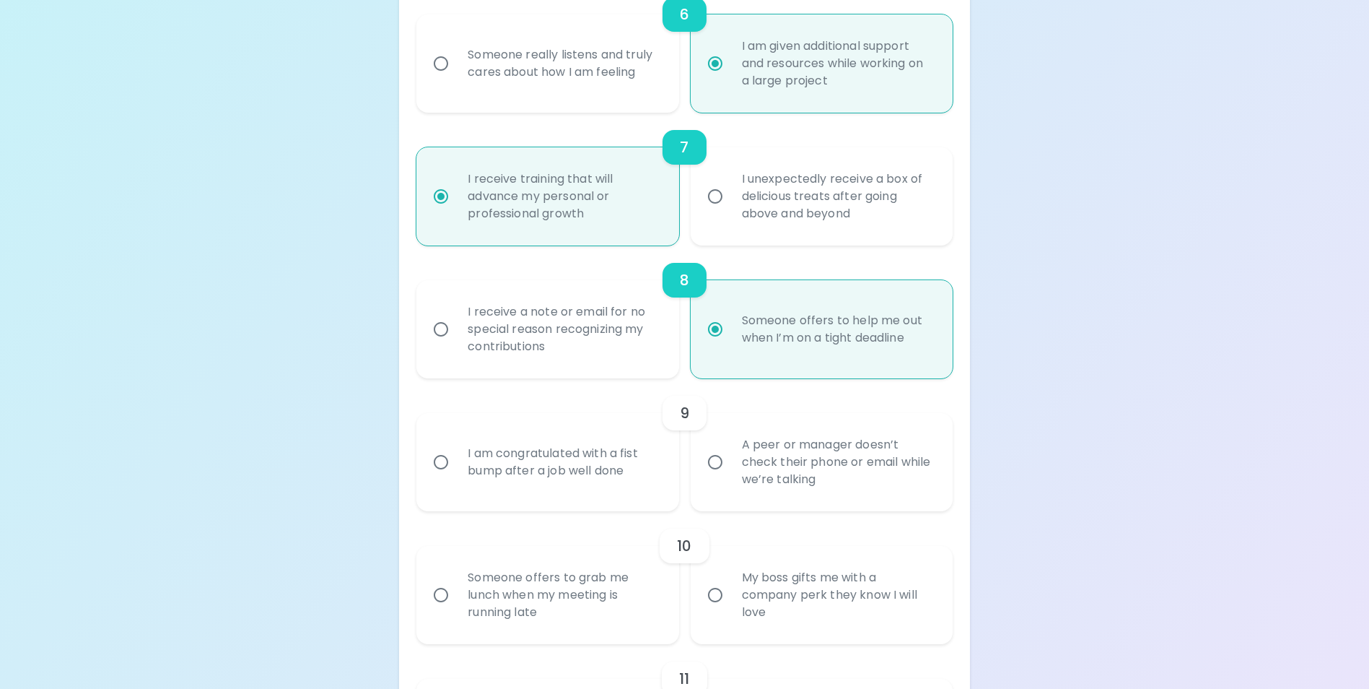
radio input "false"
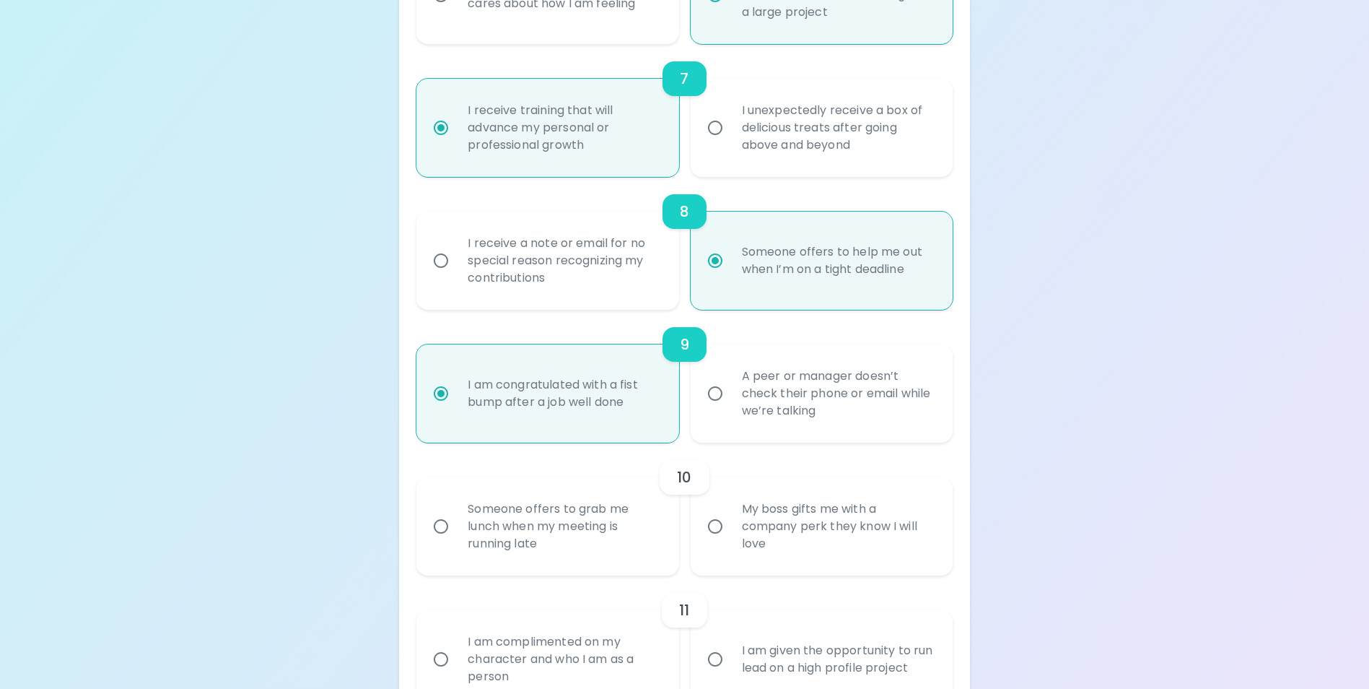
scroll to position [1145, 0]
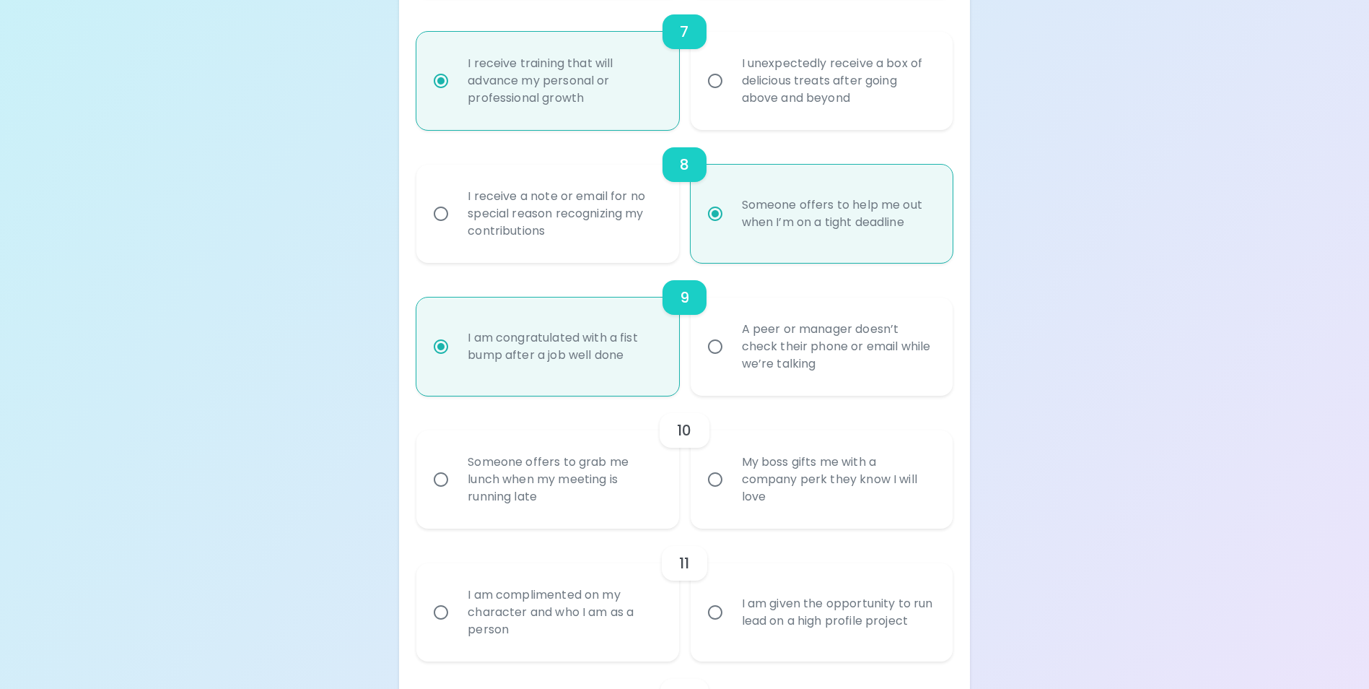
radio input "true"
click at [745, 511] on div "My boss gifts me with a company perk they know I will love" at bounding box center [837, 479] width 214 height 87
click at [730, 494] on input "My boss gifts me with a company perk they know I will love" at bounding box center [715, 479] width 30 height 30
radio input "false"
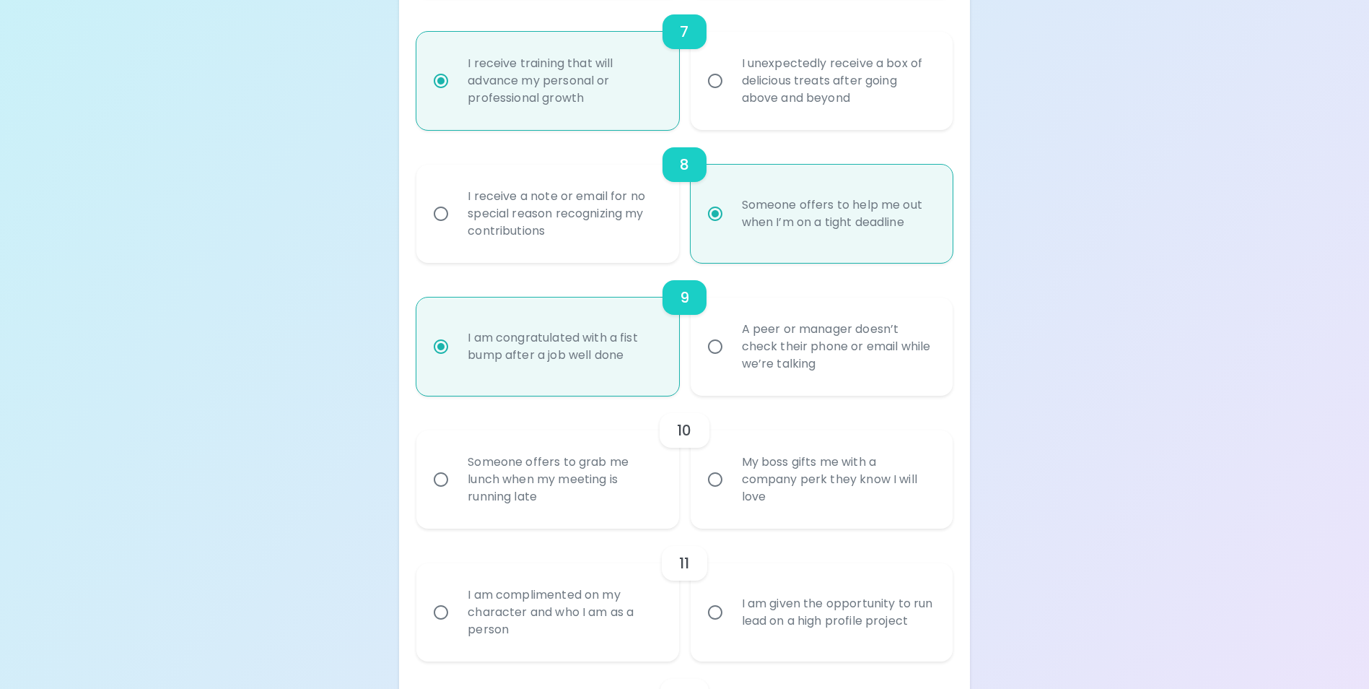
radio input "false"
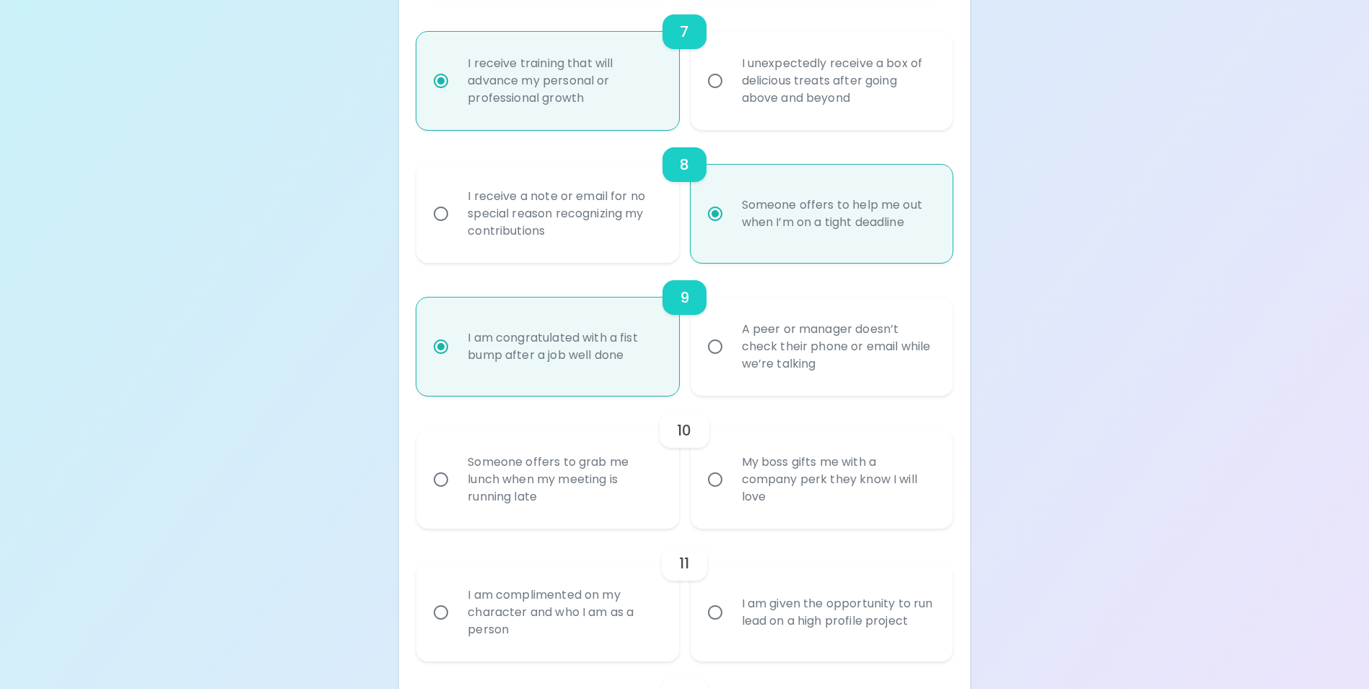
radio input "false"
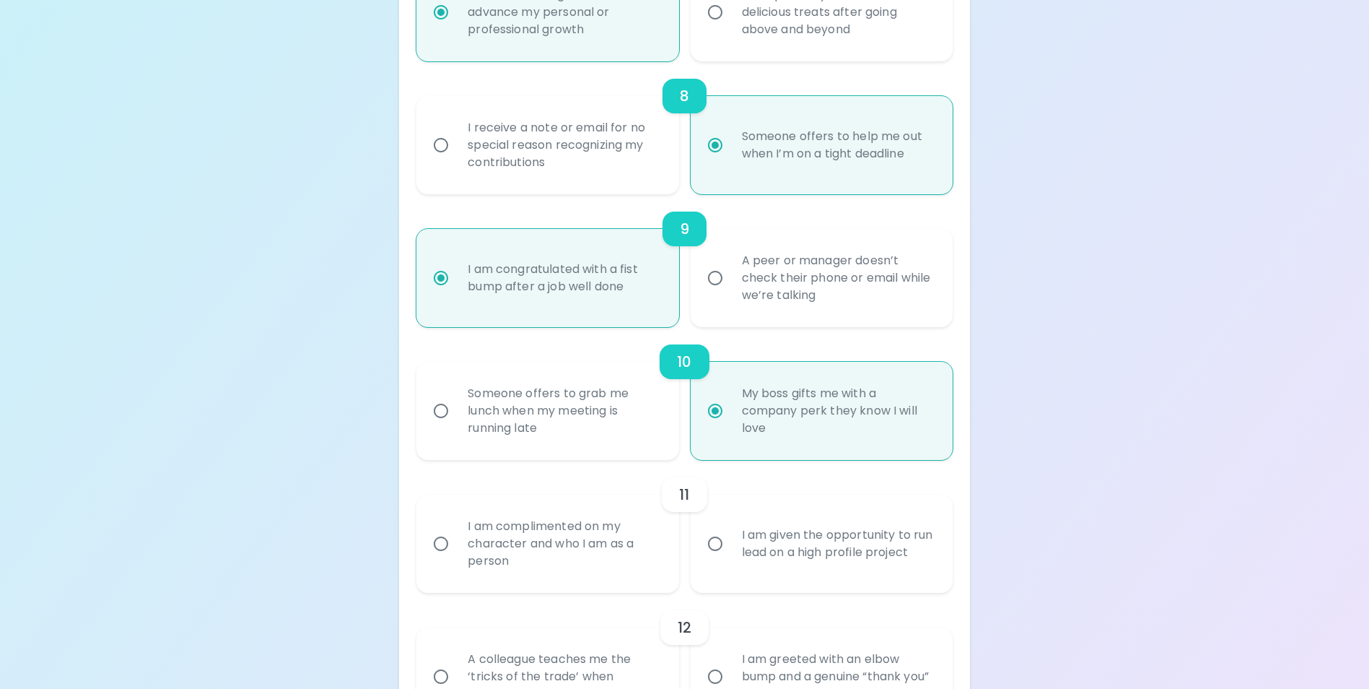
scroll to position [1261, 0]
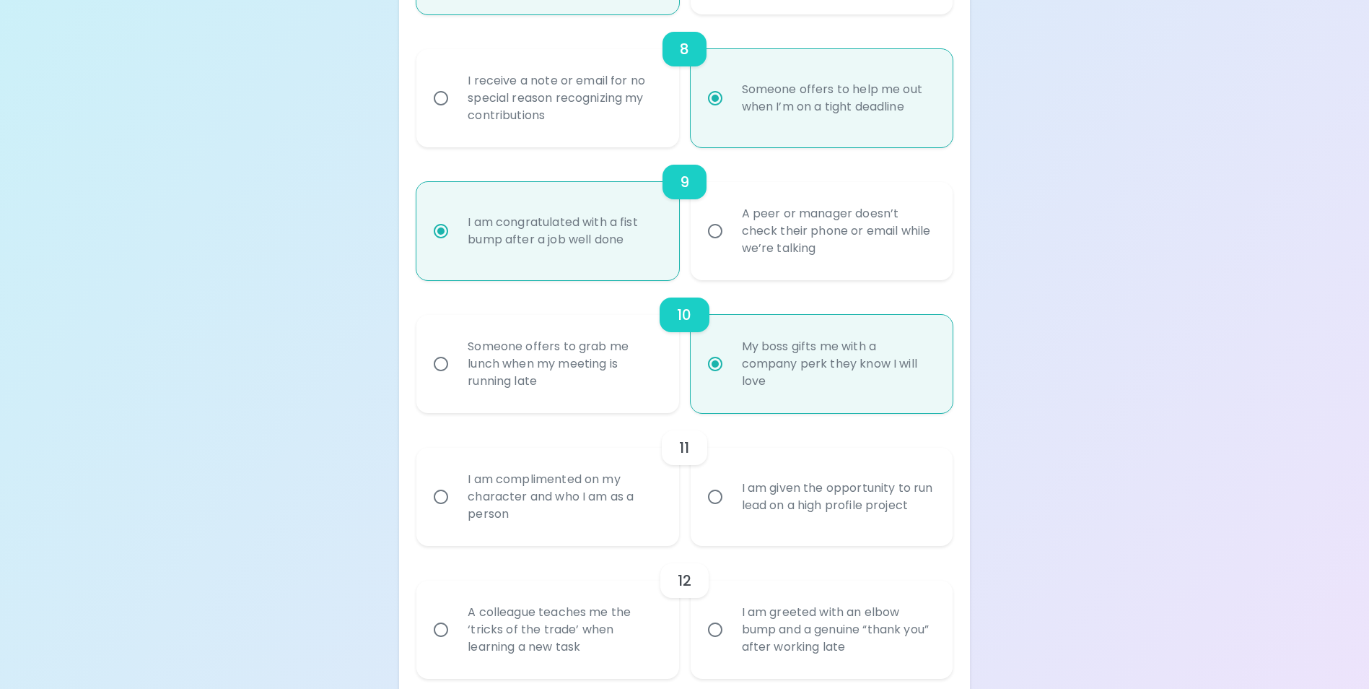
radio input "true"
click at [831, 531] on div "I am given the opportunity to run lead on a high profile project" at bounding box center [837, 496] width 214 height 69
click at [730, 512] on input "I am given the opportunity to run lead on a high profile project" at bounding box center [715, 496] width 30 height 30
radio input "false"
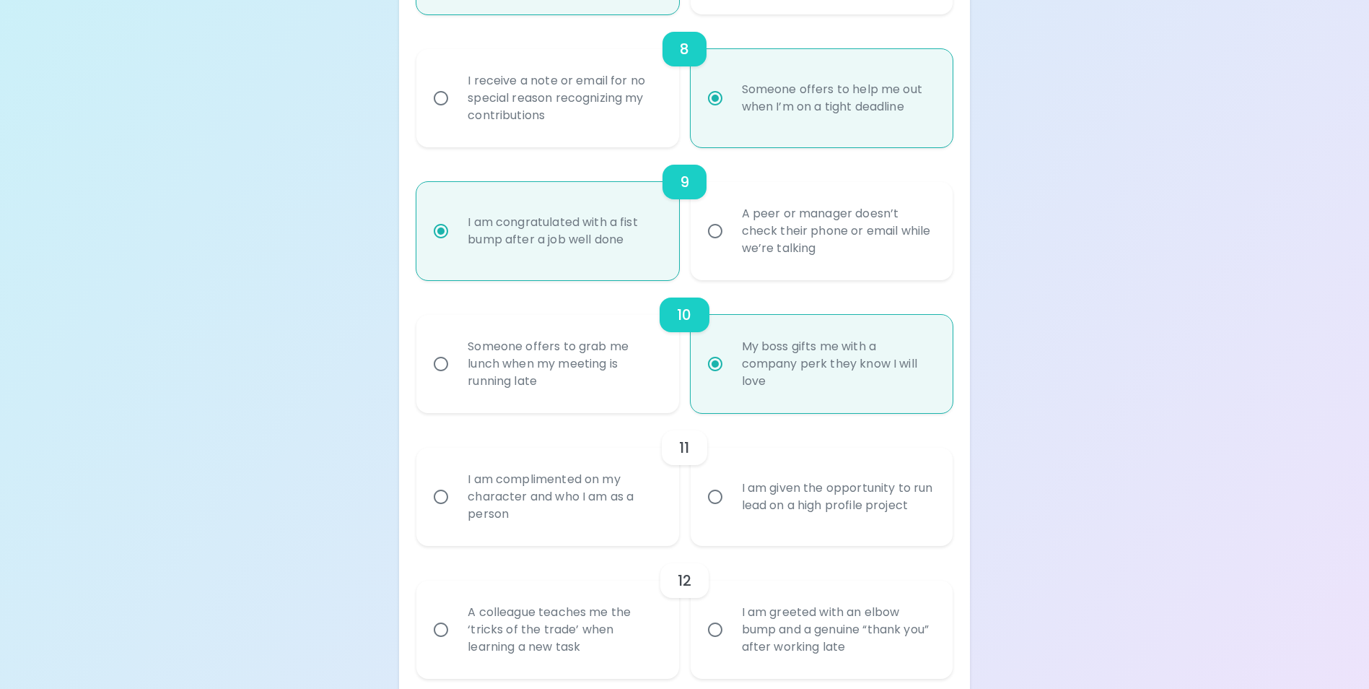
radio input "false"
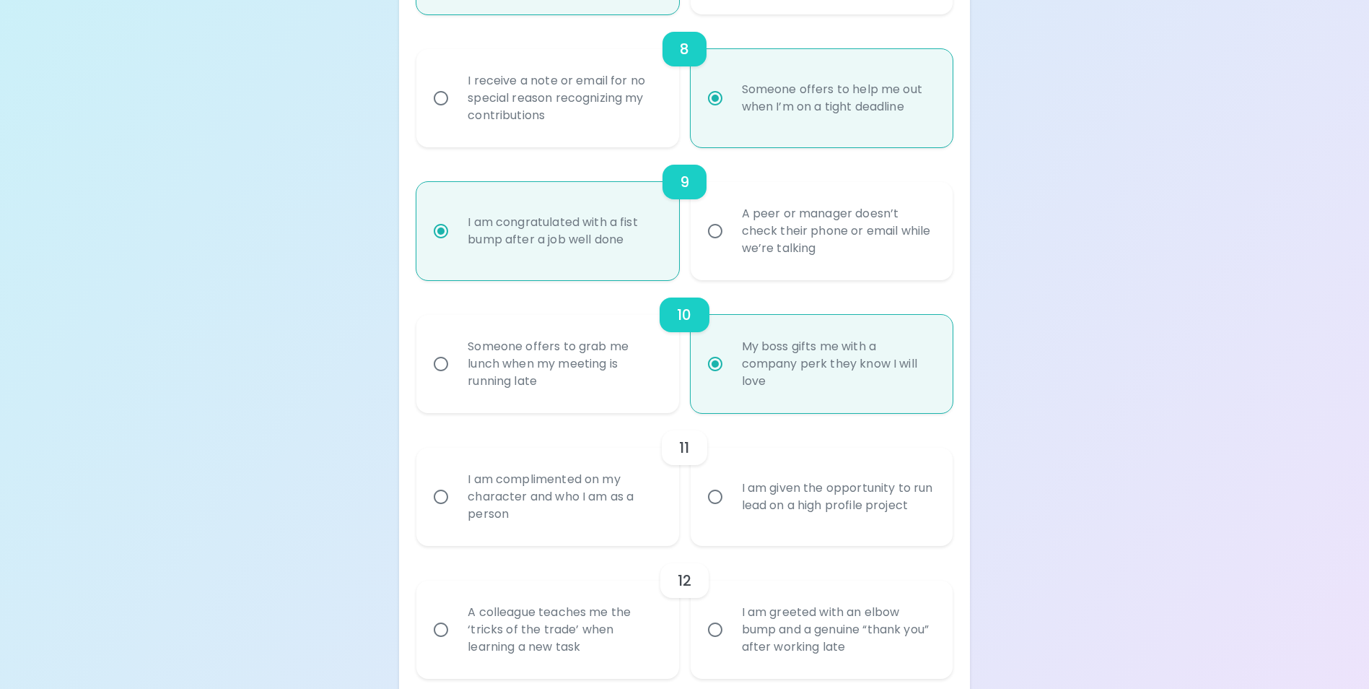
radio input "false"
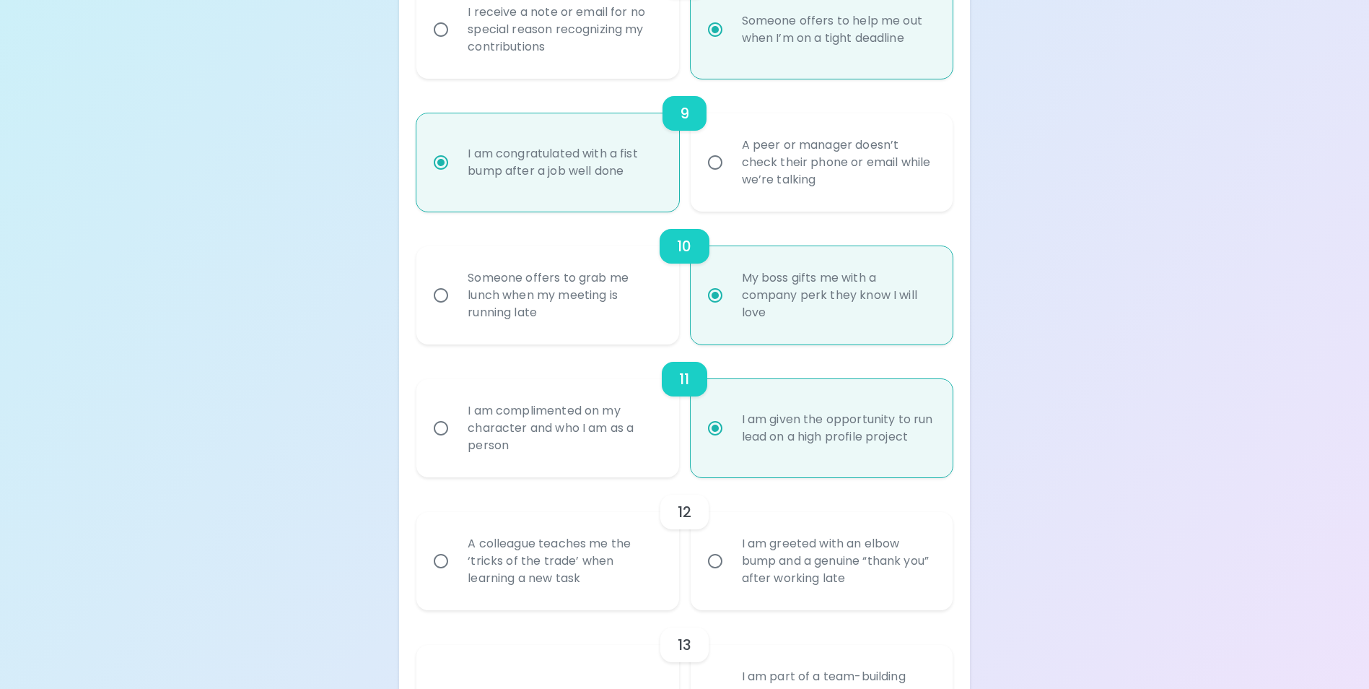
scroll to position [1376, 0]
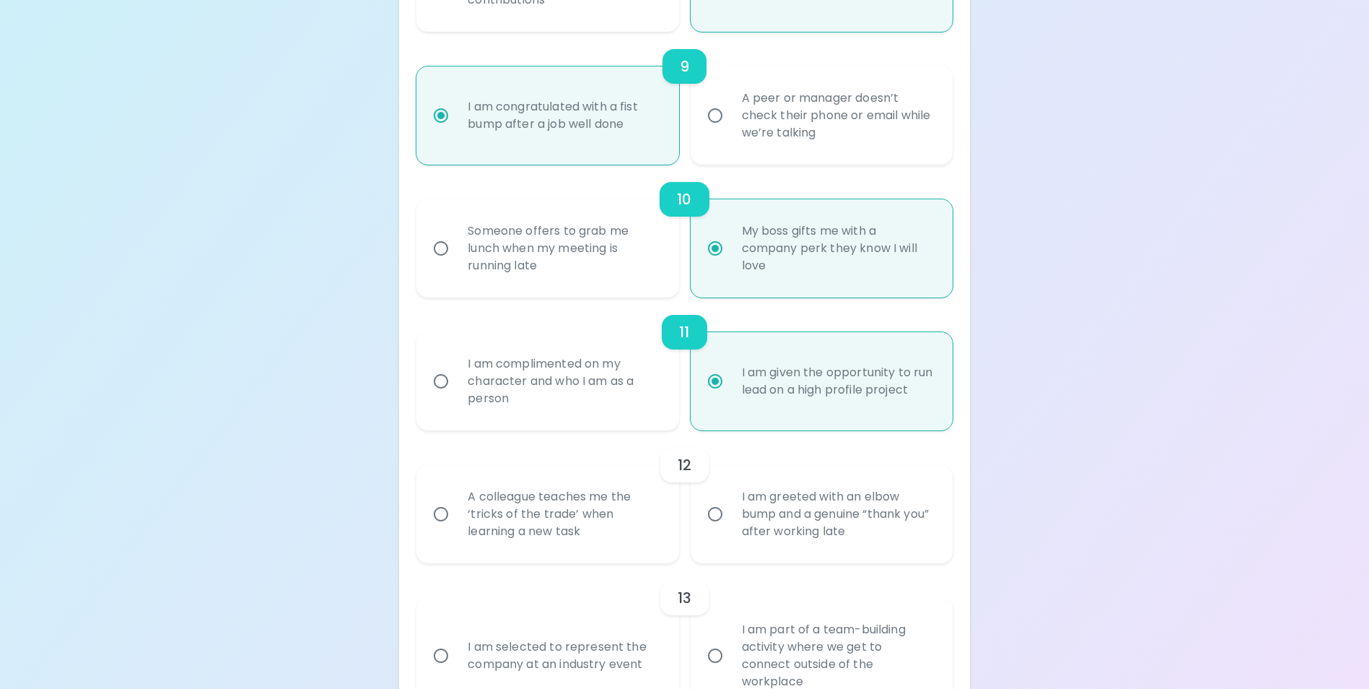
radio input "true"
click at [796, 538] on div "I am greeted with an elbow bump and a genuine “thank you” after working late" at bounding box center [837, 514] width 214 height 87
click at [730, 529] on input "I am greeted with an elbow bump and a genuine “thank you” after working late" at bounding box center [715, 514] width 30 height 30
radio input "false"
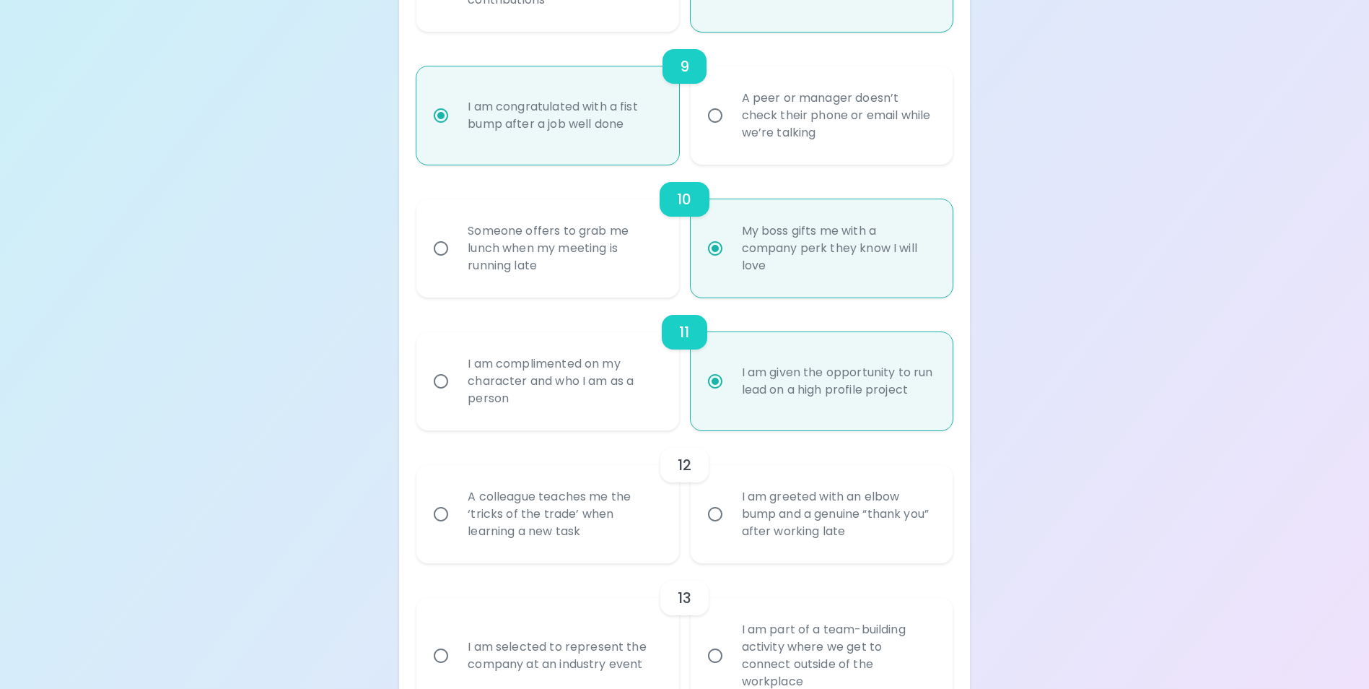
radio input "false"
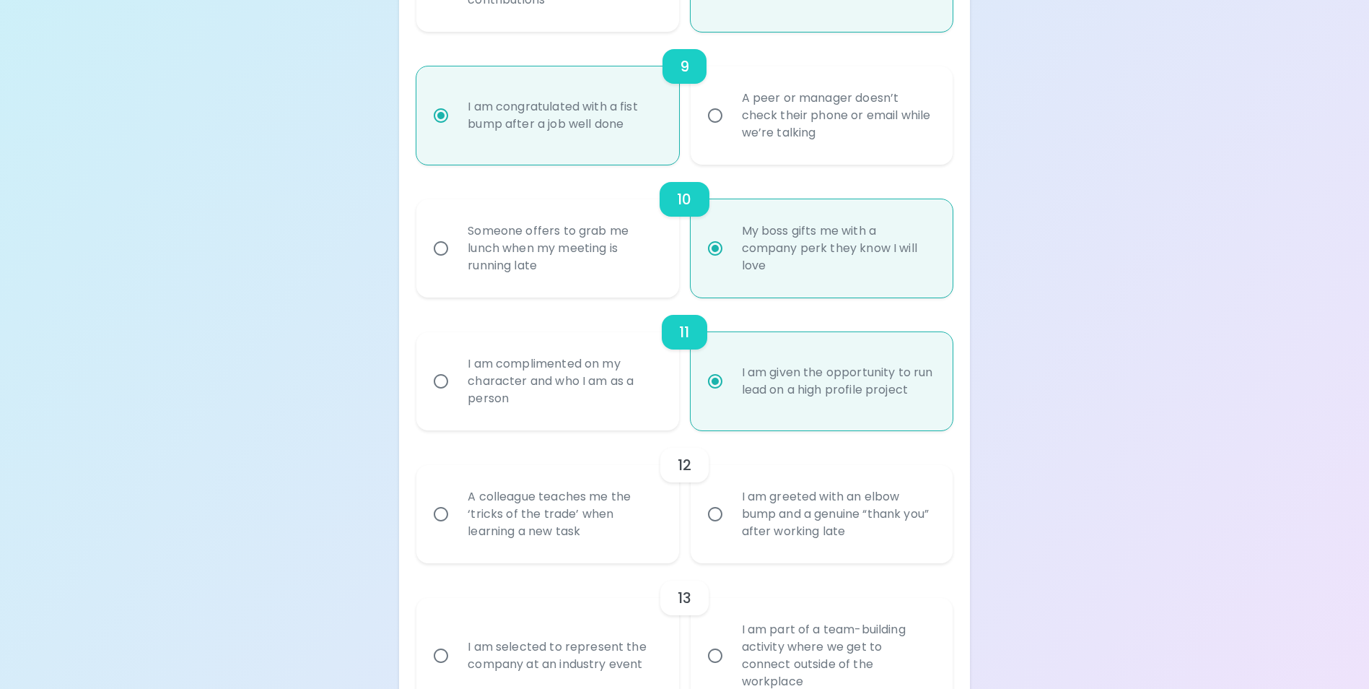
radio input "false"
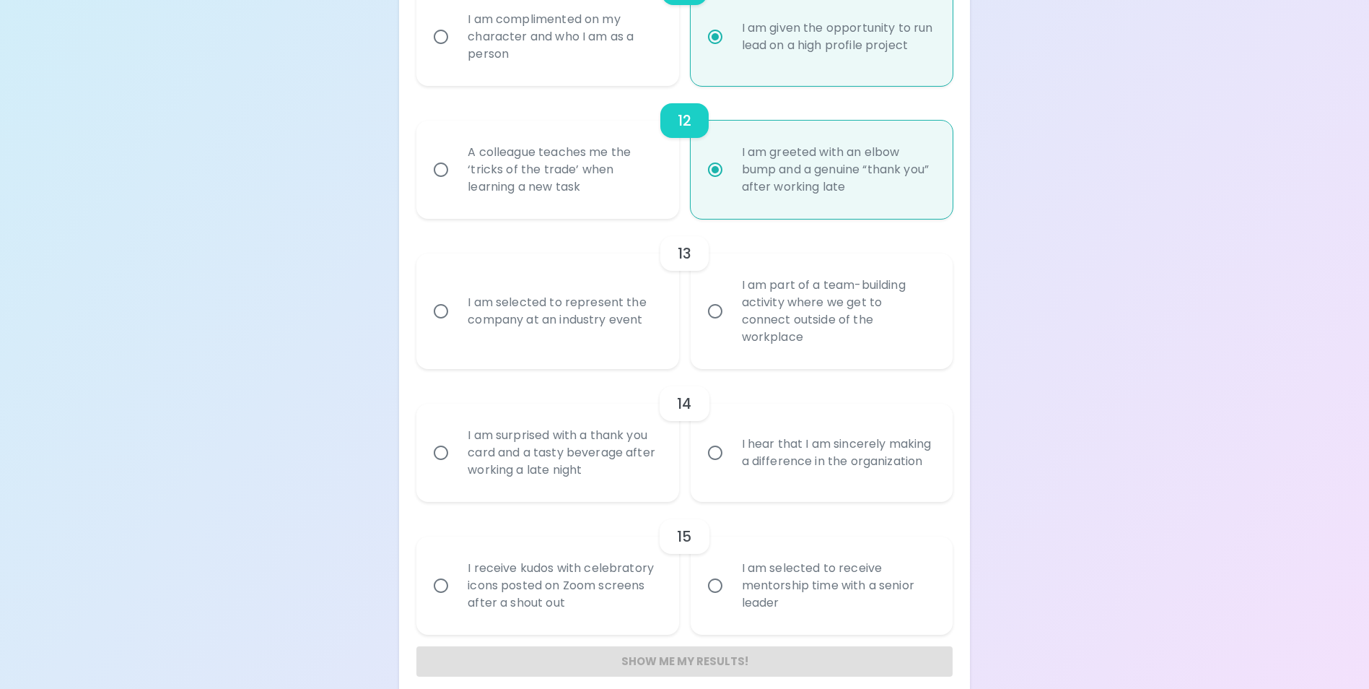
scroll to position [1737, 0]
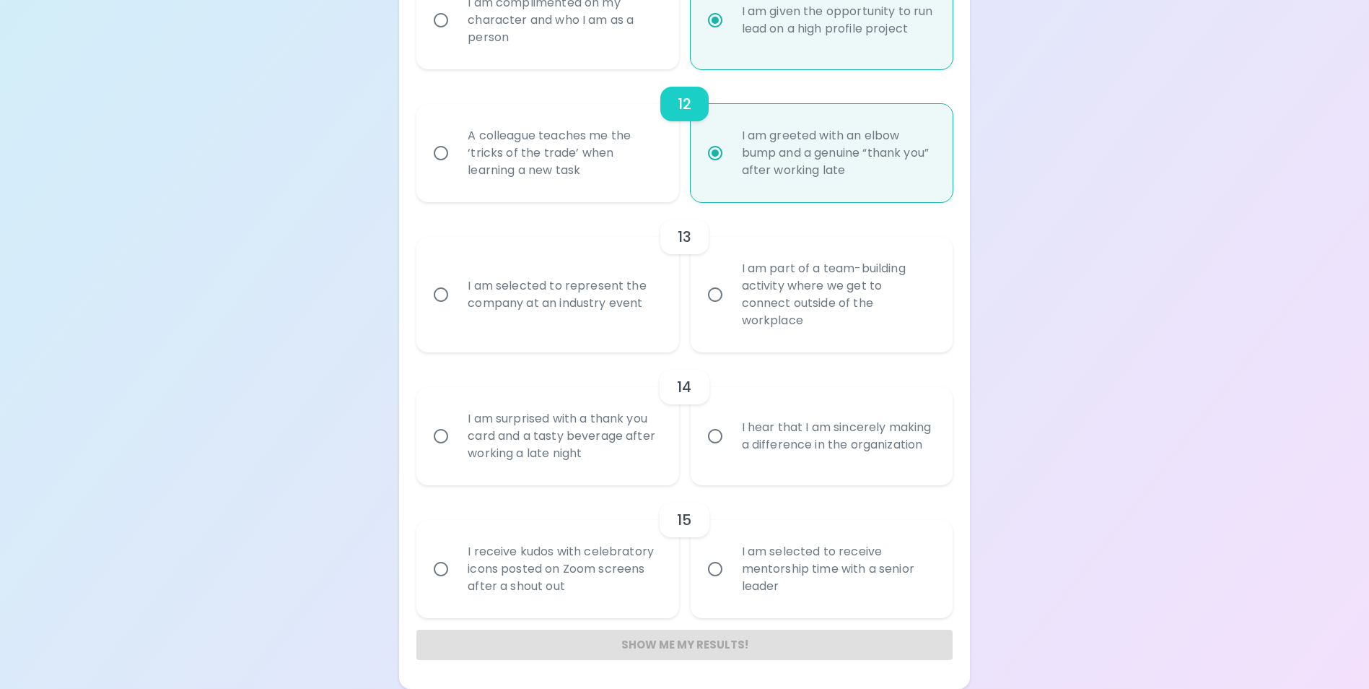
radio input "true"
click at [583, 315] on div "I am selected to represent the company at an industry event" at bounding box center [563, 294] width 214 height 69
click at [456, 310] on input "I am selected to represent the company at an industry event" at bounding box center [441, 294] width 30 height 30
radio input "false"
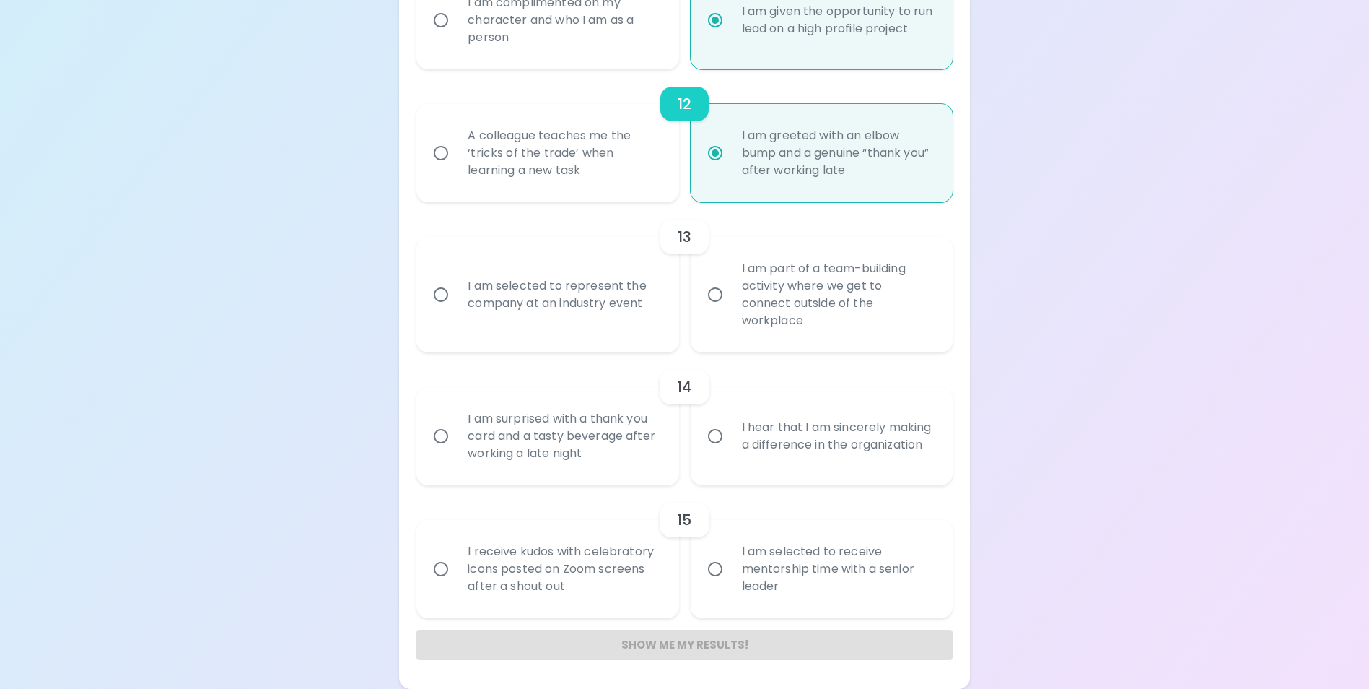
radio input "false"
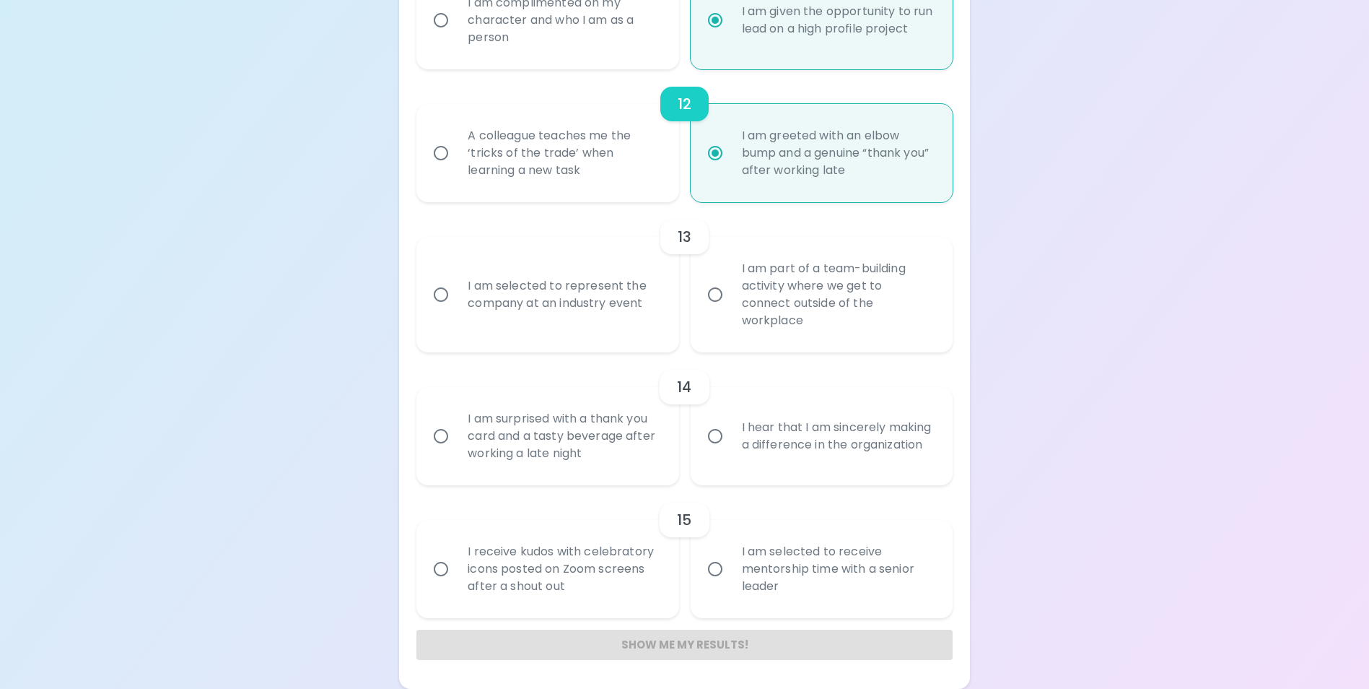
radio input "false"
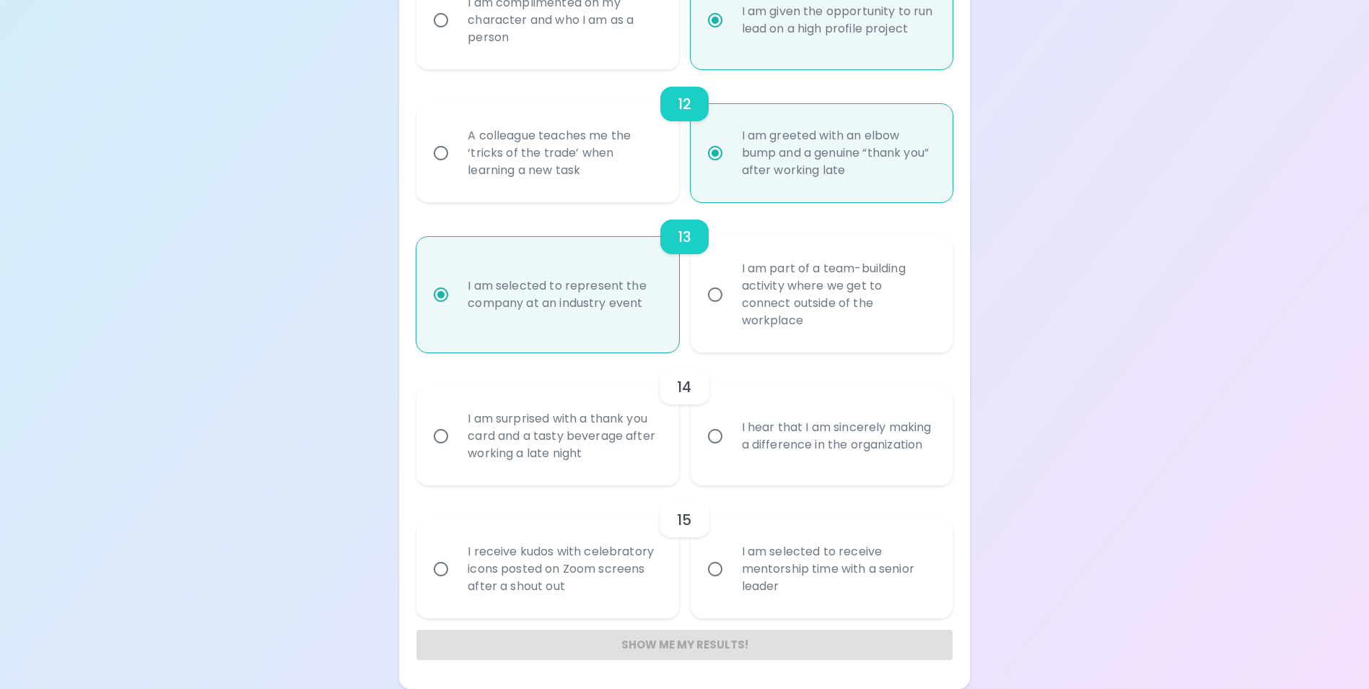
radio input "true"
click at [798, 443] on div "I hear that I am sincerely making a difference in the organization" at bounding box center [837, 435] width 214 height 69
click at [730, 443] on input "I hear that I am sincerely making a difference in the organization" at bounding box center [715, 436] width 30 height 30
radio input "false"
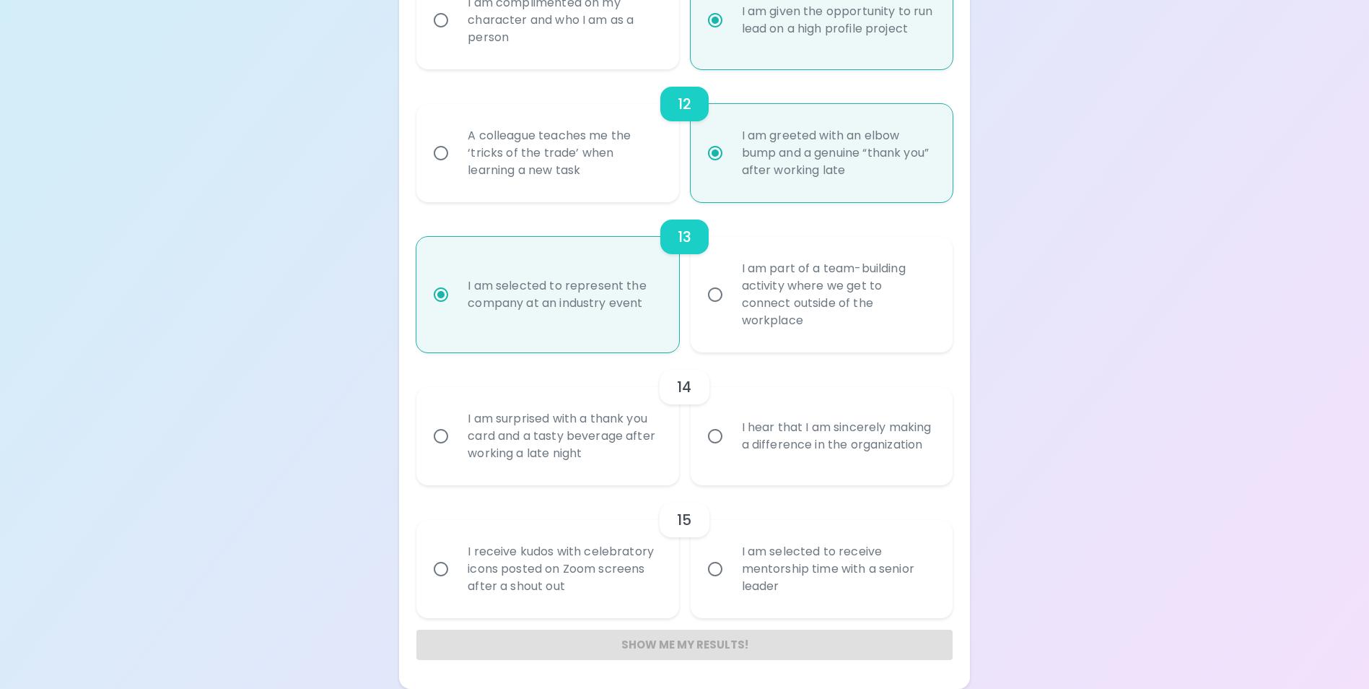
radio input "false"
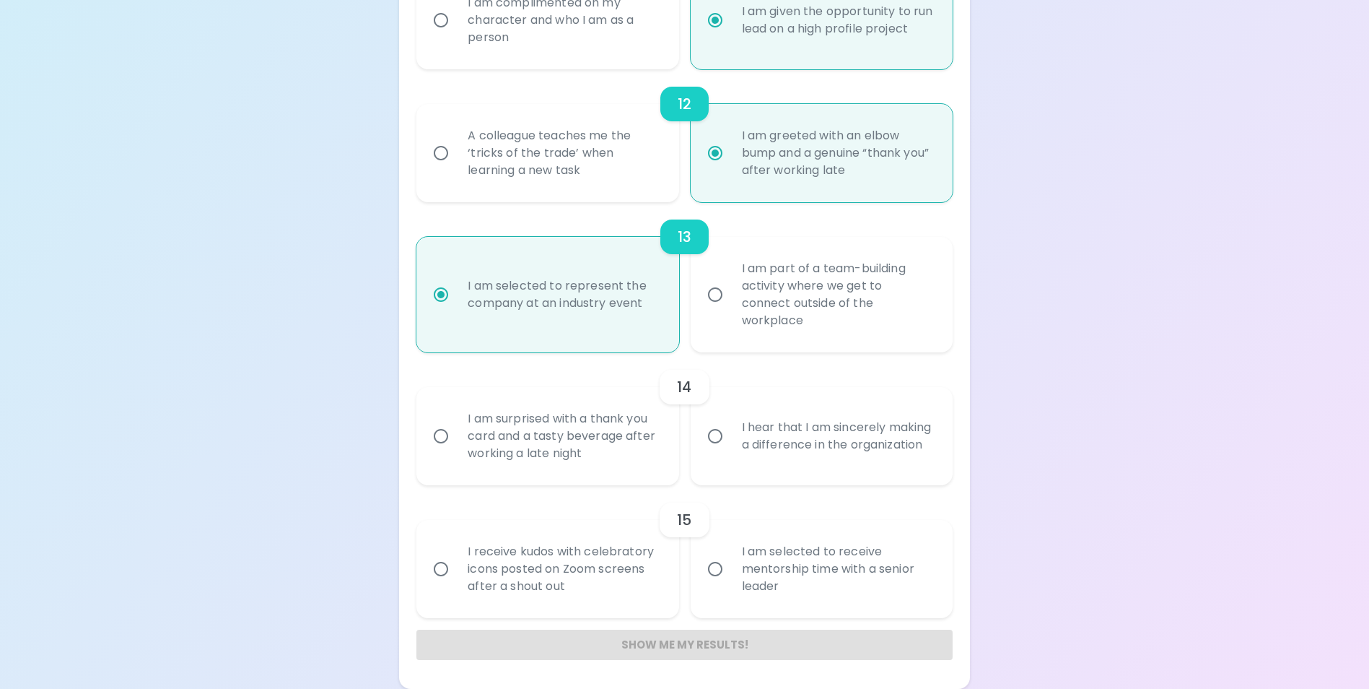
radio input "false"
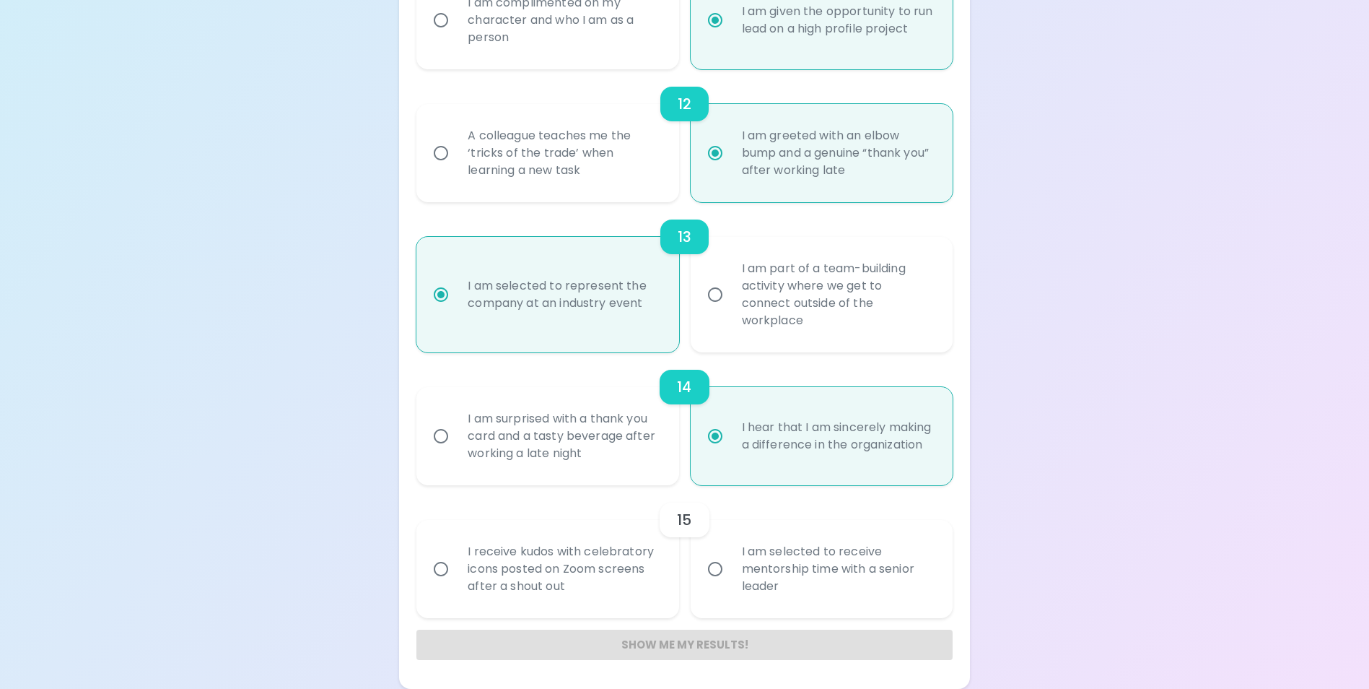
radio input "true"
click at [790, 580] on div "I am selected to receive mentorship time with a senior leader" at bounding box center [837, 568] width 214 height 87
click at [730, 580] on input "I am selected to receive mentorship time with a senior leader" at bounding box center [715, 569] width 30 height 30
radio input "false"
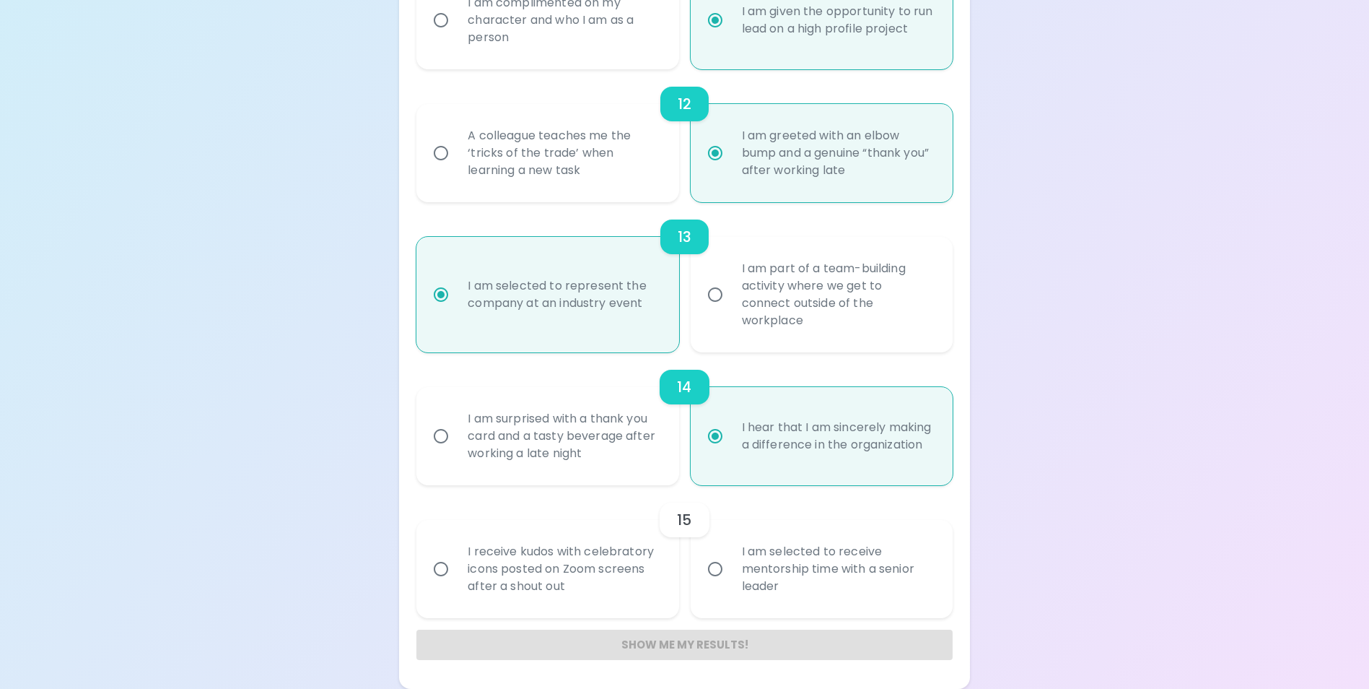
radio input "false"
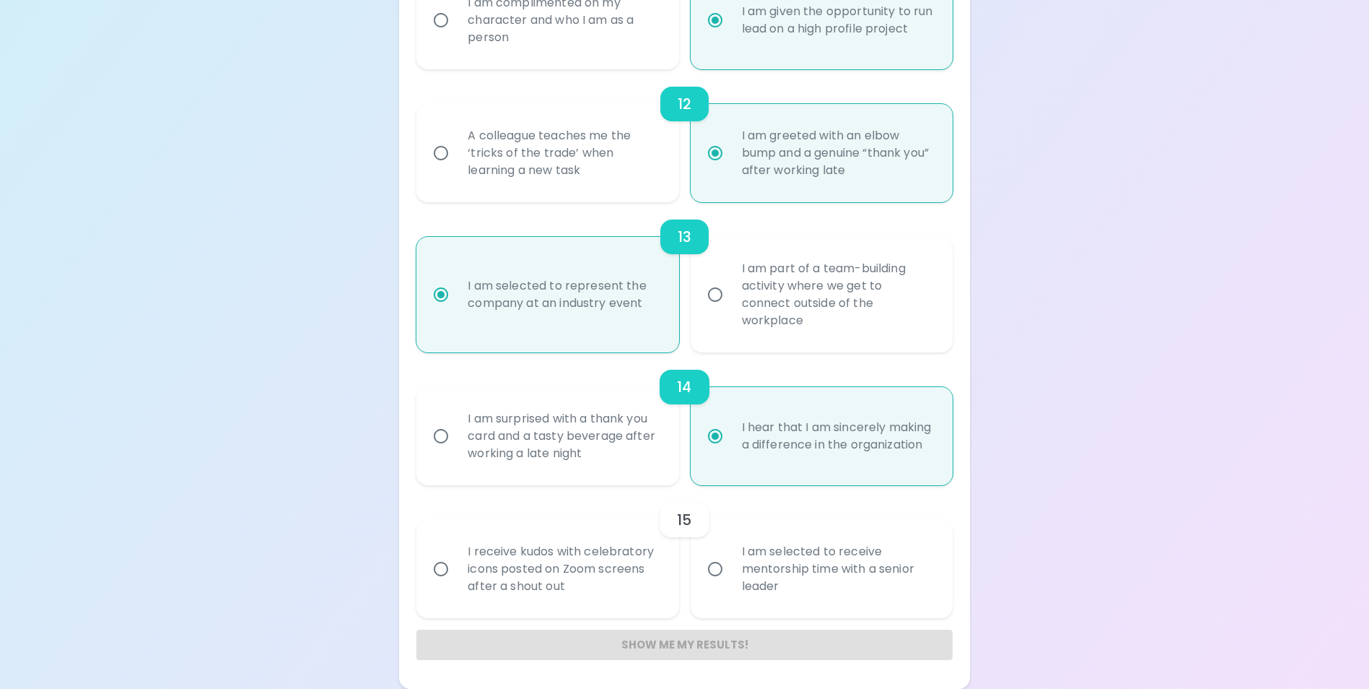
radio input "false"
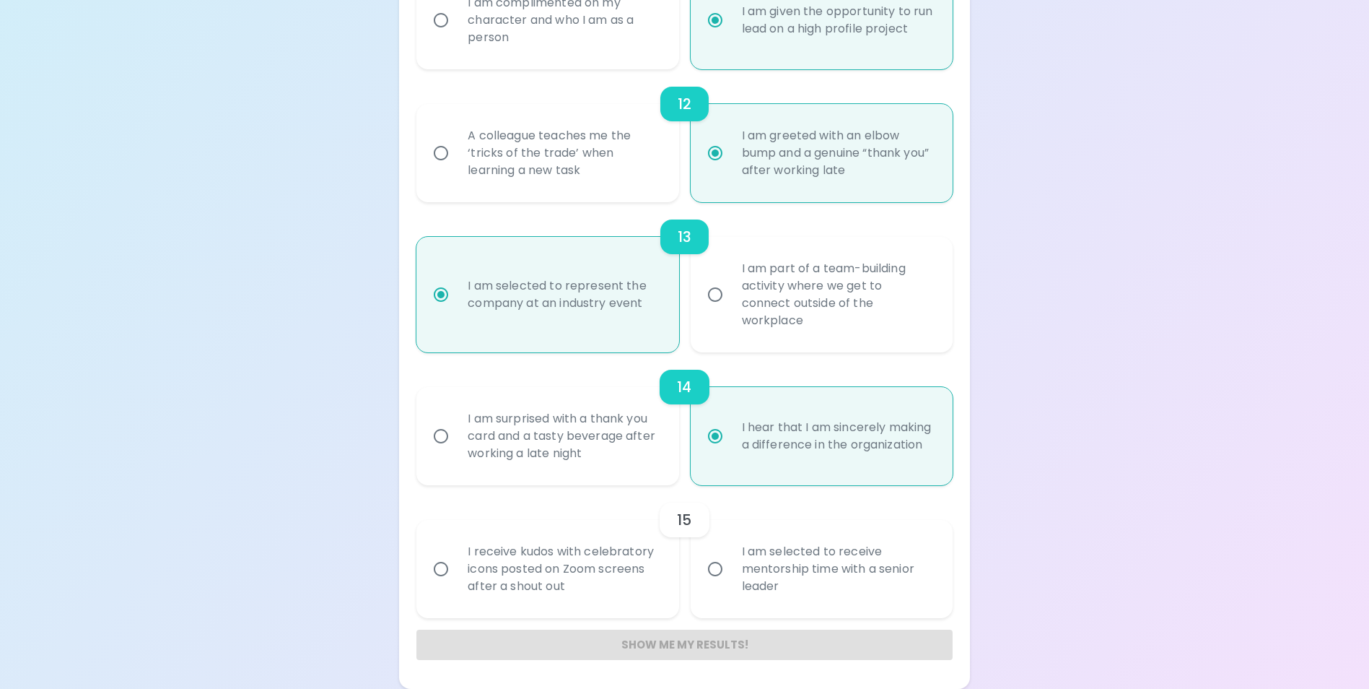
radio input "false"
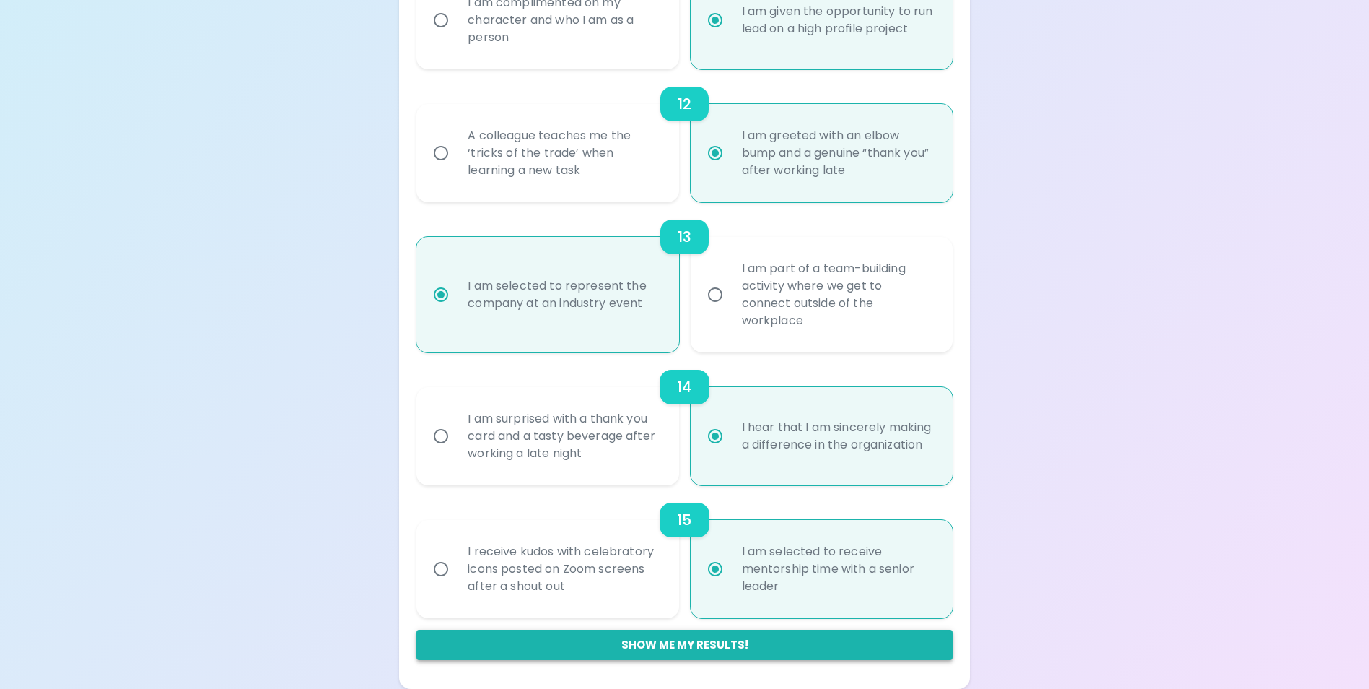
radio input "true"
click at [697, 641] on button "Show me my results!" at bounding box center [684, 644] width 536 height 30
radio input "false"
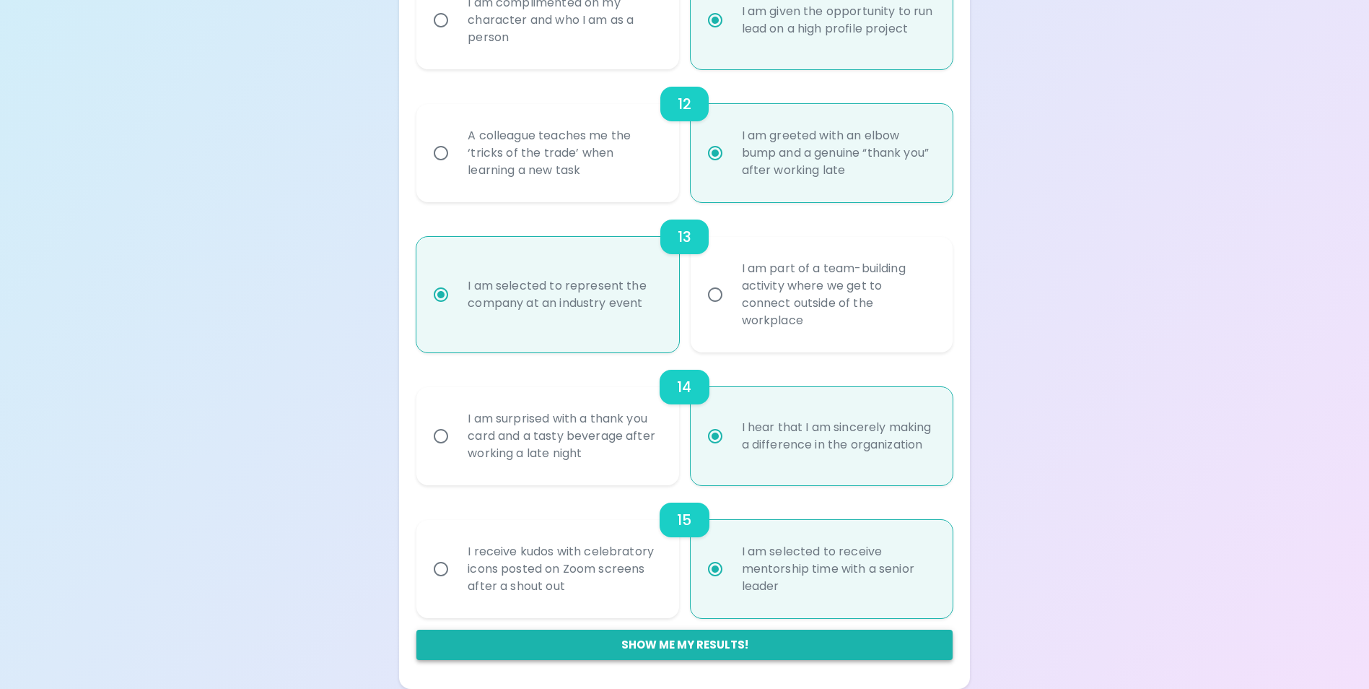
radio input "false"
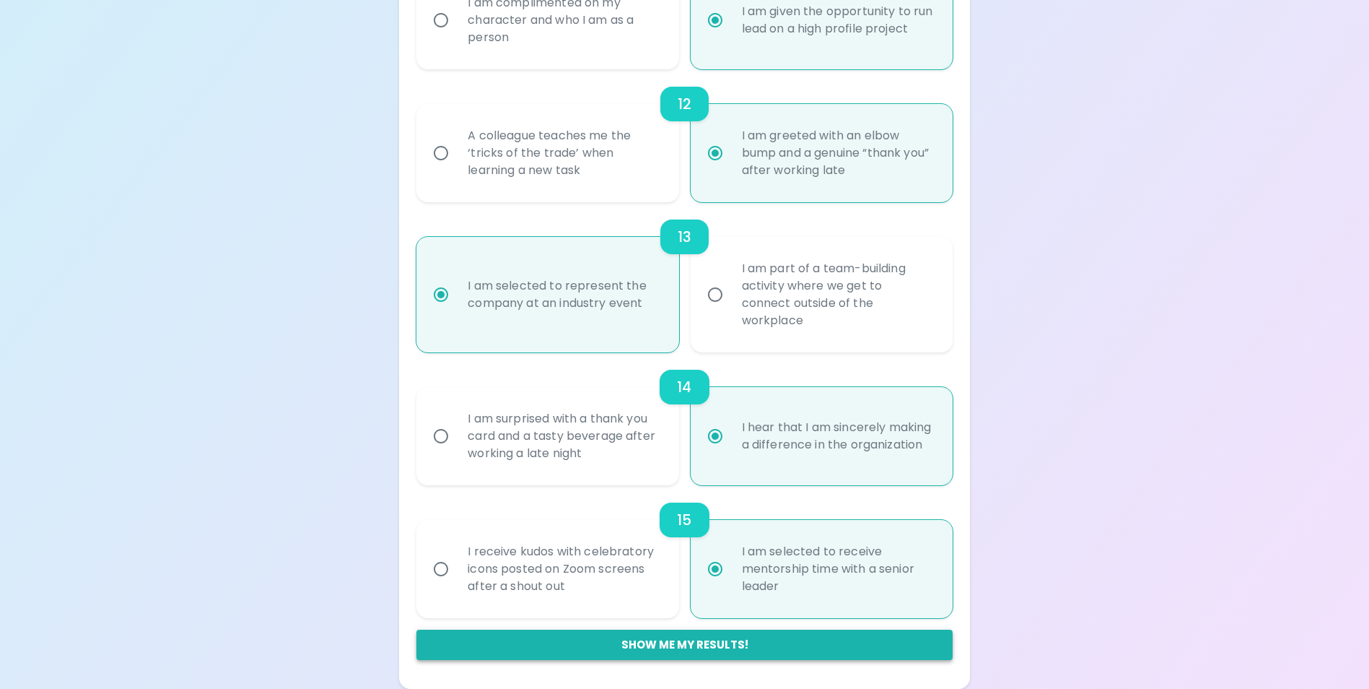
radio input "false"
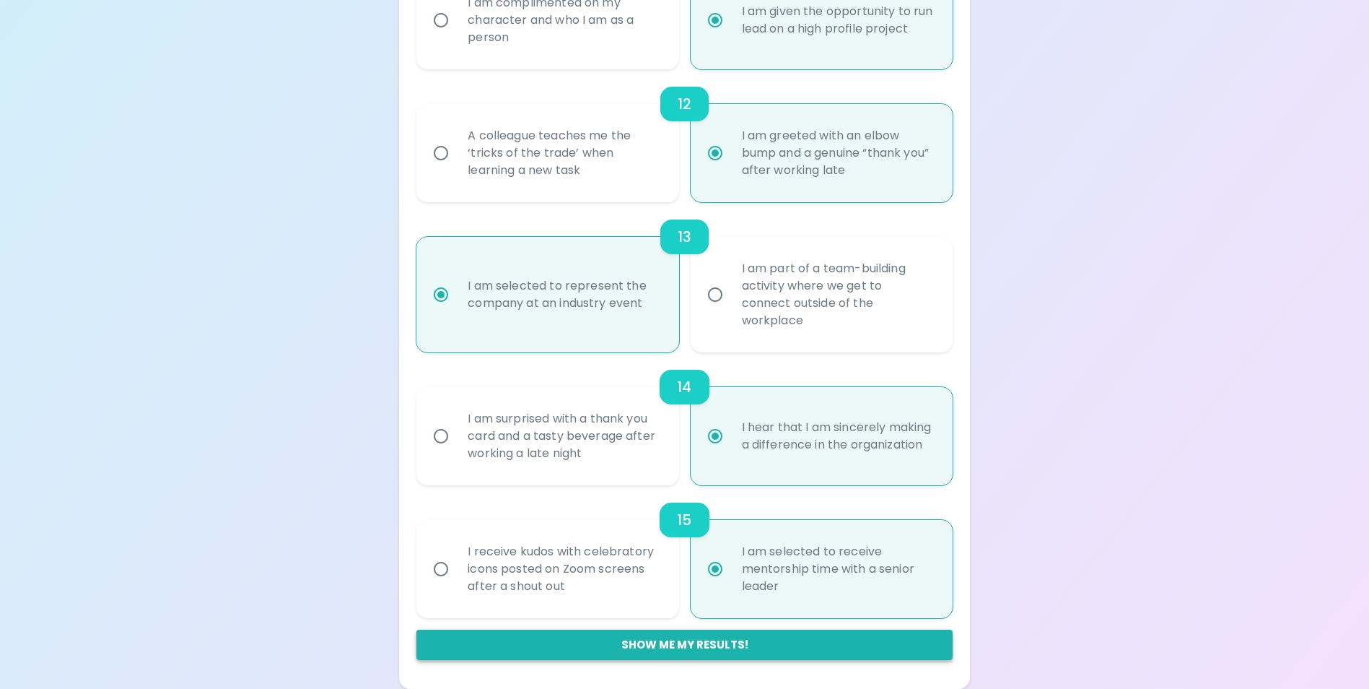
radio input "false"
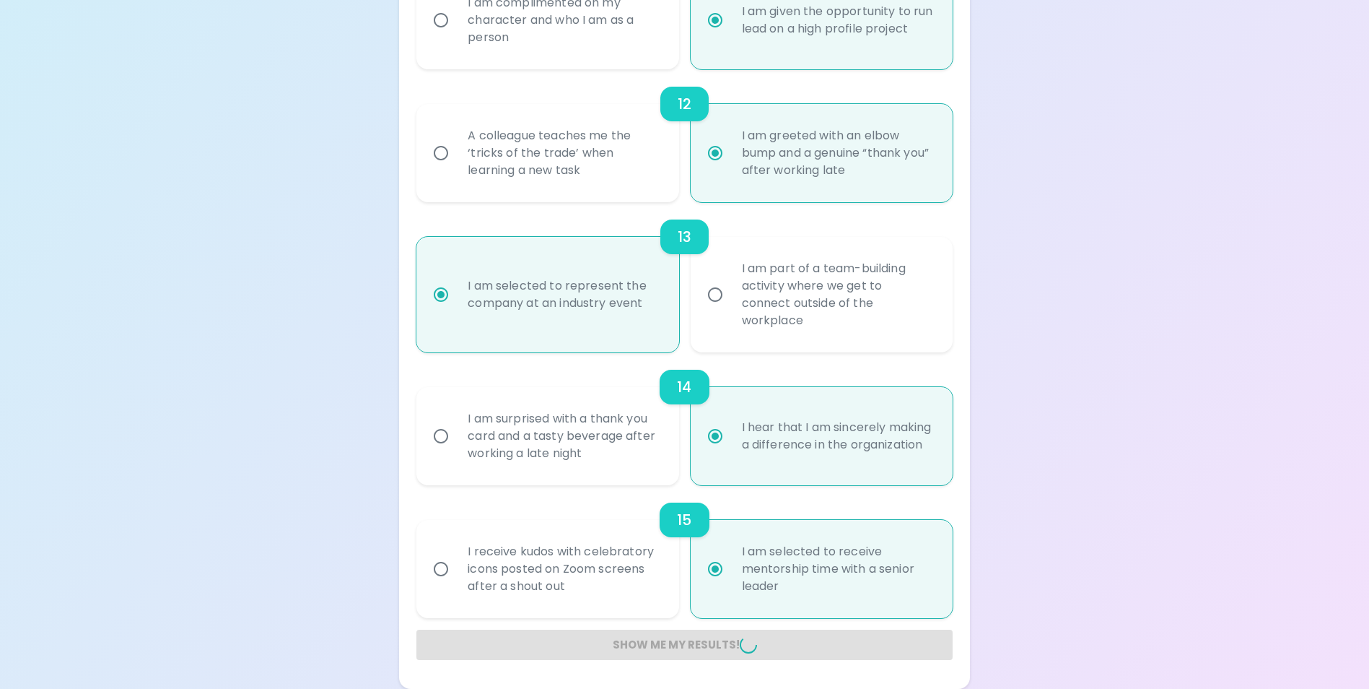
radio input "false"
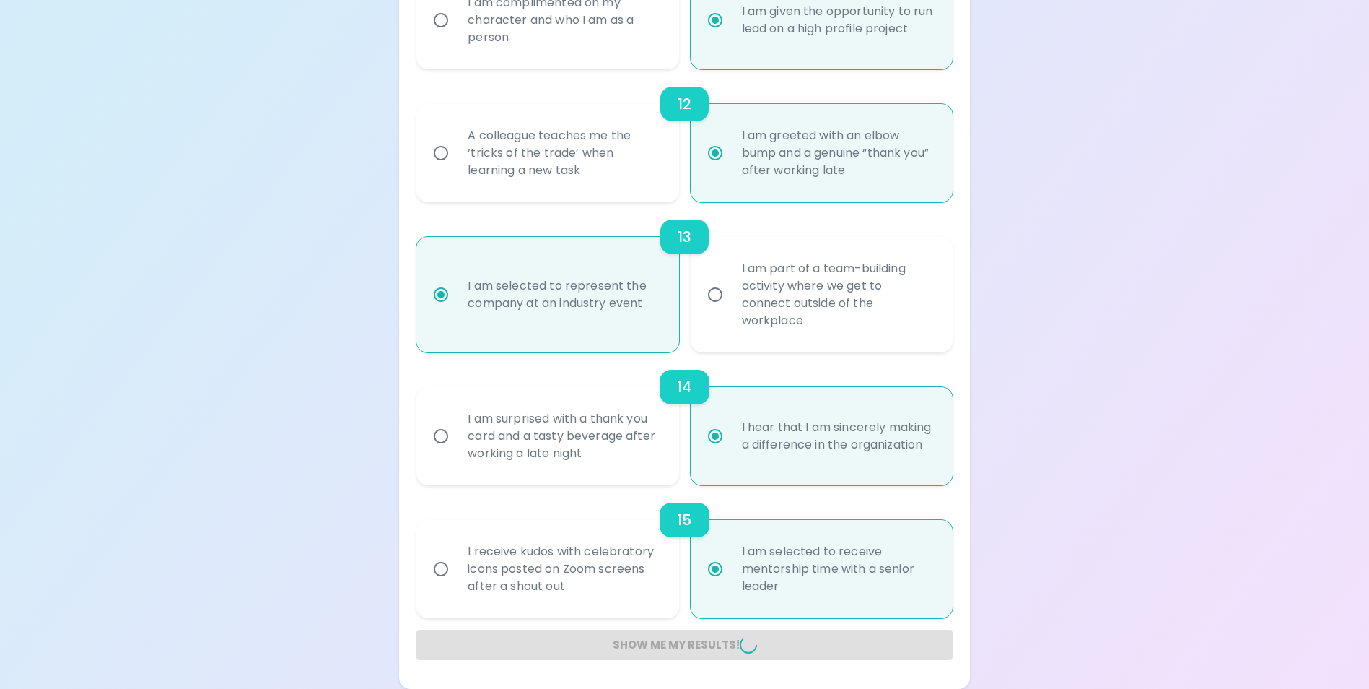
radio input "false"
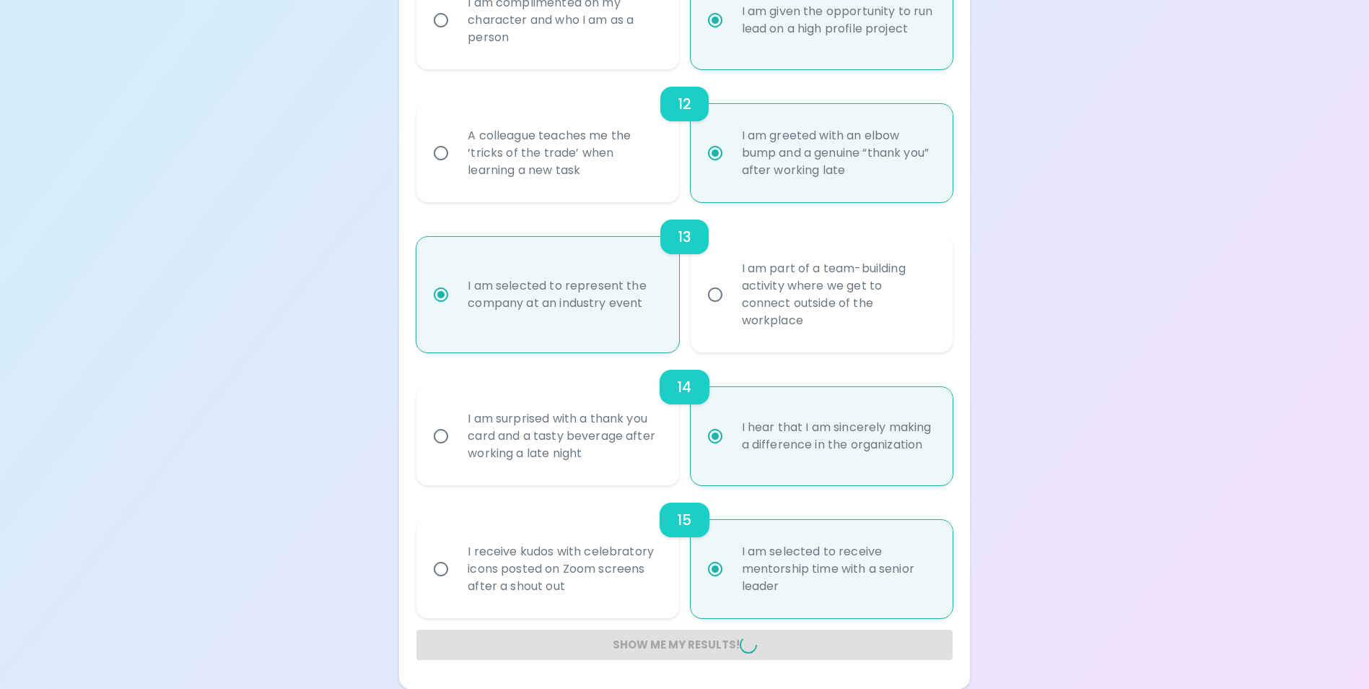
radio input "false"
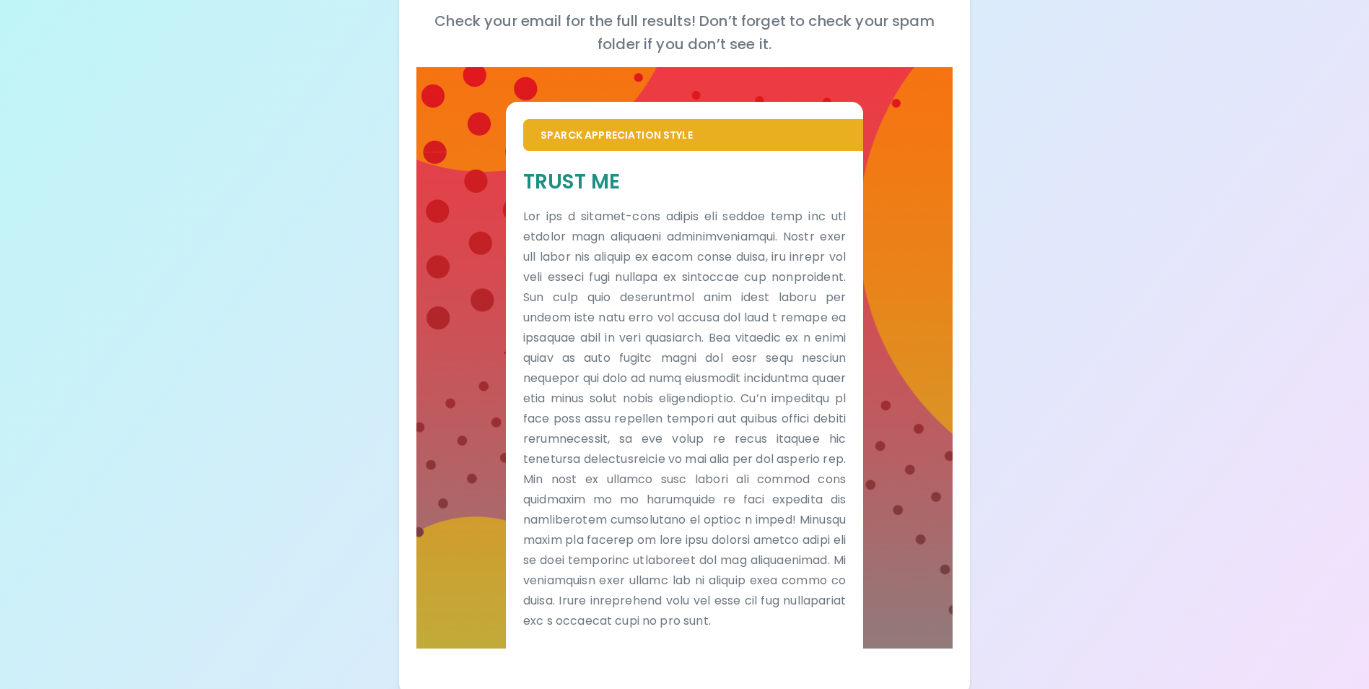
scroll to position [241, 0]
